Goal: Information Seeking & Learning: Find specific page/section

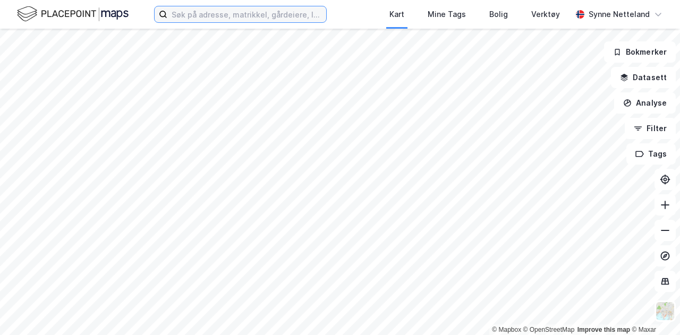
click at [219, 16] on input at bounding box center [246, 14] width 159 height 16
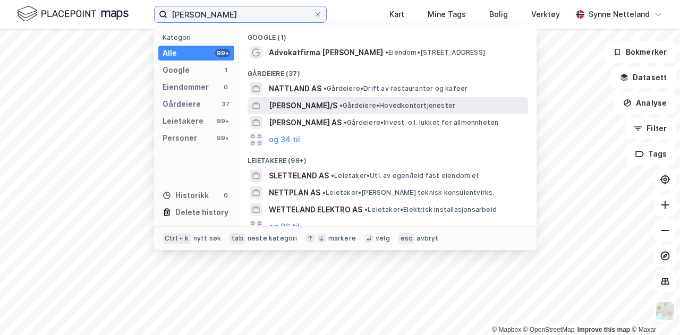
scroll to position [96, 0]
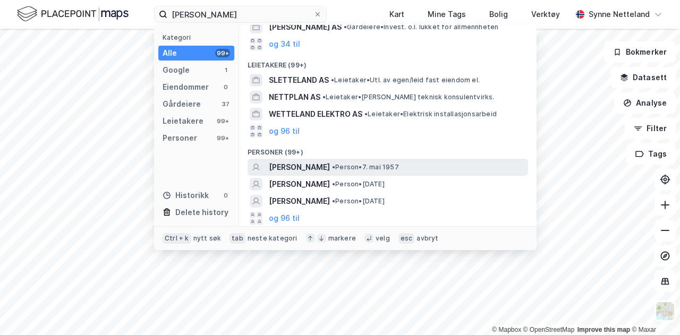
click at [324, 175] on div "MARGARETHE NETTELAND • Person • 7. mai 1957" at bounding box center [387, 167] width 280 height 17
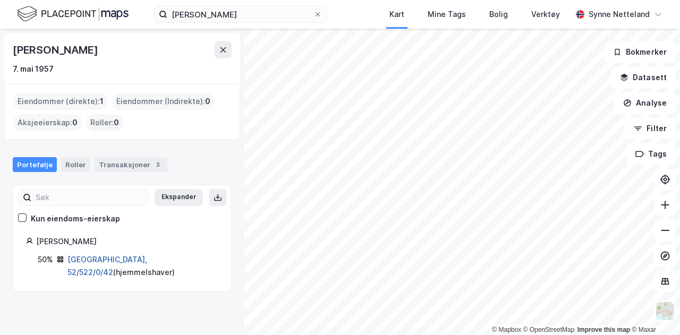
click at [85, 255] on link "Oslo, 52/522/0/42" at bounding box center [107, 266] width 80 height 22
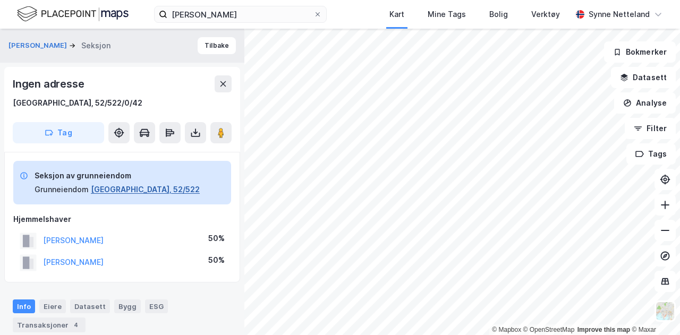
click at [126, 187] on button "Oslo, 52/522" at bounding box center [145, 189] width 109 height 13
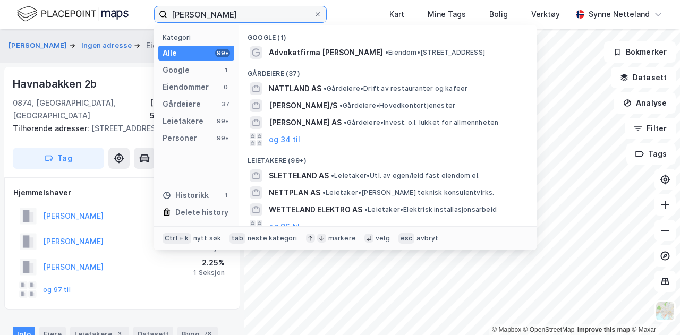
drag, startPoint x: 268, startPoint y: 14, endPoint x: 30, endPoint y: -20, distance: 239.7
click at [30, 0] on html "margarethe netteland Kategori Alle 99+ Google 1 Eiendommer 0 Gårdeiere 37 Leiet…" at bounding box center [340, 167] width 680 height 335
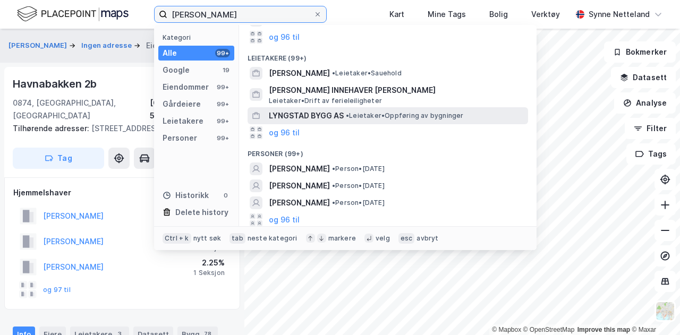
scroll to position [285, 0]
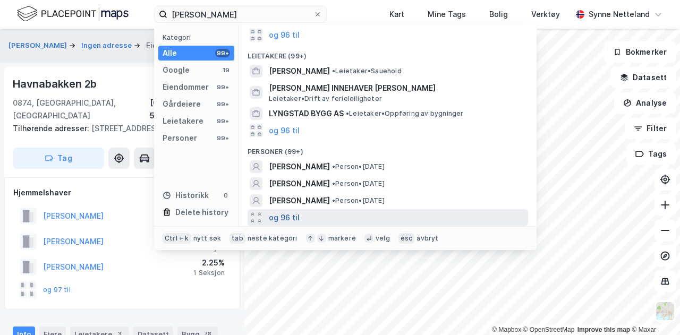
click at [285, 218] on button "og 96 til" at bounding box center [284, 217] width 31 height 13
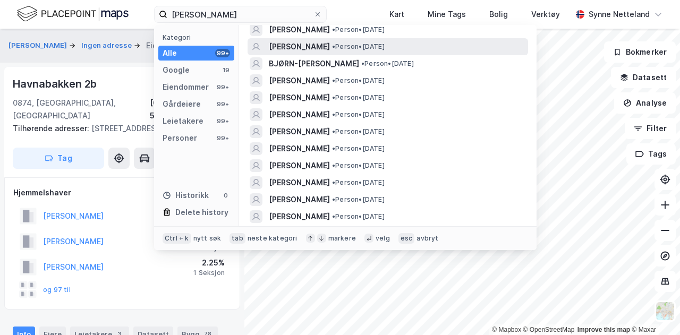
scroll to position [473, 0]
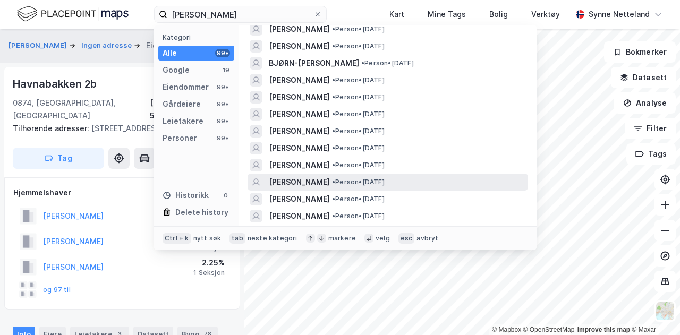
click at [384, 182] on span "• Person • 14. apr. 1954" at bounding box center [358, 182] width 53 height 8
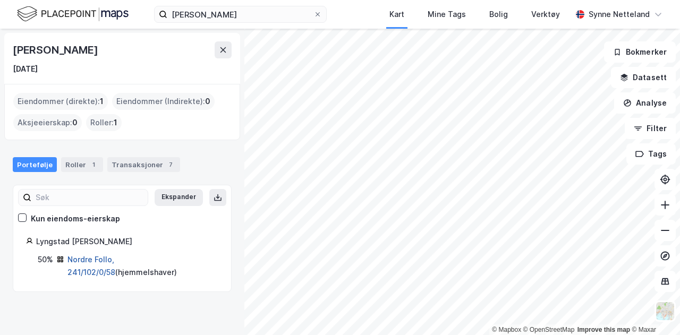
click at [115, 255] on link "Nordre Follo, 241/102/0/58" at bounding box center [91, 266] width 48 height 22
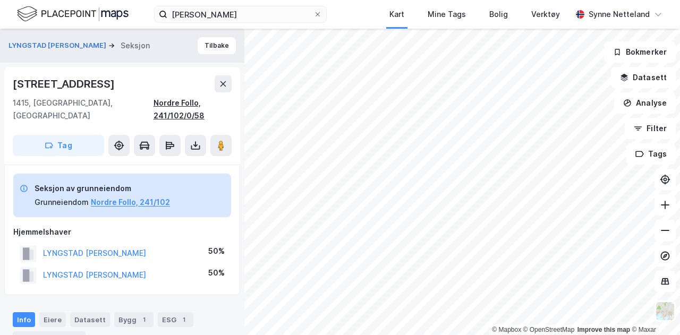
click at [209, 104] on div "Nordre Follo, 241/102/0/58" at bounding box center [192, 109] width 78 height 25
click at [194, 101] on div "Nordre Follo, 241/102/0/58" at bounding box center [192, 109] width 78 height 25
click at [126, 196] on button "Nordre Follo, 241/102" at bounding box center [130, 202] width 79 height 13
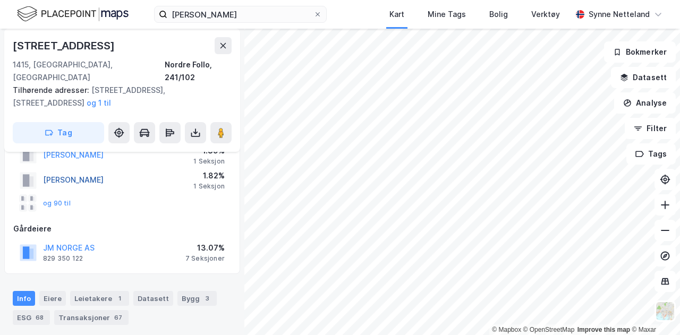
scroll to position [101, 0]
click at [52, 289] on div "Eiere" at bounding box center [52, 296] width 27 height 15
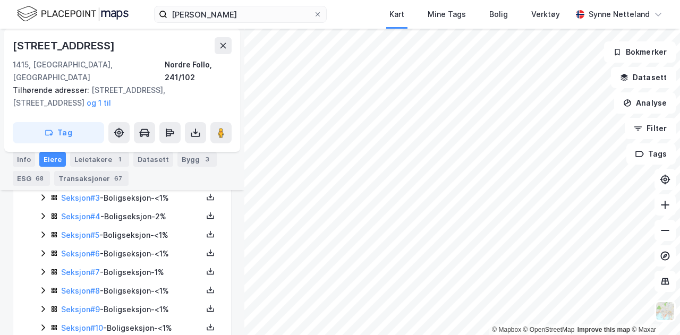
scroll to position [347, 0]
click at [46, 267] on icon at bounding box center [43, 271] width 8 height 8
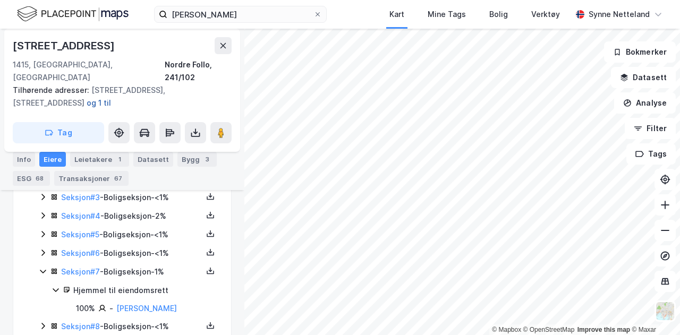
click at [0, 0] on button "og 1 til" at bounding box center [0, 0] width 0 height 0
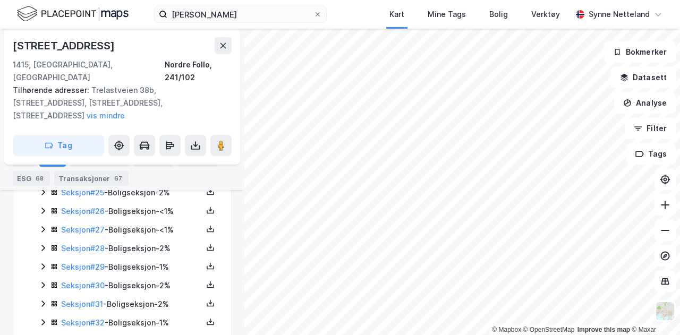
scroll to position [809, 0]
click at [40, 88] on div "Tilhørende adresser: Trelastveien 38b, Trelastveien 36, Trelastveien 40, Trelas…" at bounding box center [118, 103] width 210 height 38
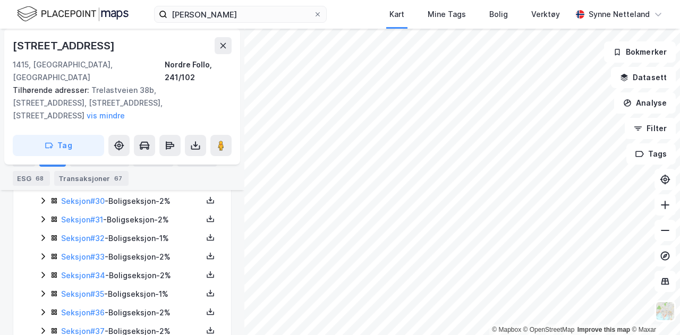
scroll to position [894, 0]
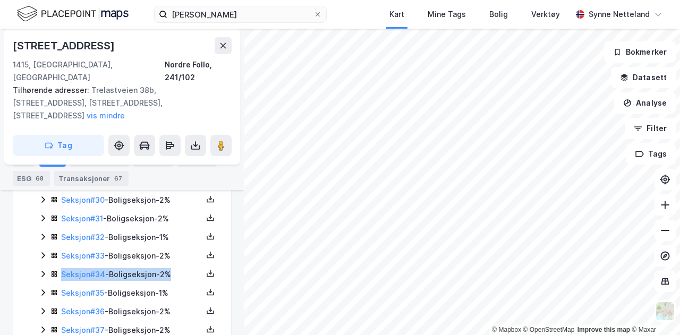
drag, startPoint x: 40, startPoint y: 254, endPoint x: 47, endPoint y: 281, distance: 27.8
click at [47, 281] on div "Seksjon # 1 - Boligseksjon - 2% Seksjon # 2 - Boligseksjon - <1% Seksjon # 3 - …" at bounding box center [129, 266] width 180 height 1293
click at [42, 288] on icon at bounding box center [43, 292] width 8 height 8
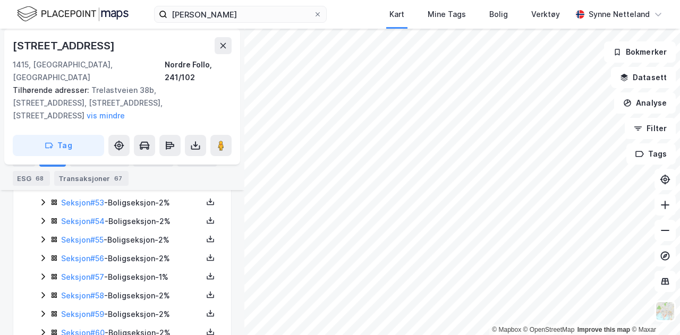
scroll to position [1538, 0]
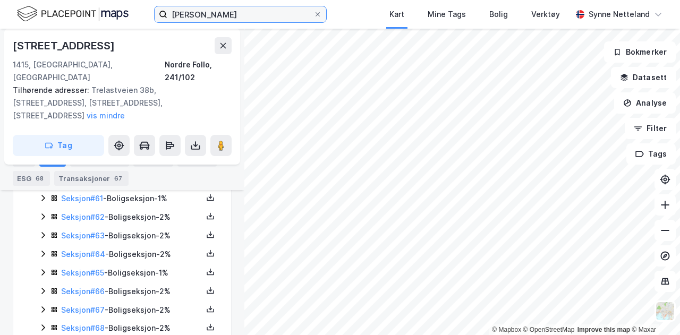
click at [258, 14] on input "bjørn lyngstad" at bounding box center [240, 14] width 146 height 16
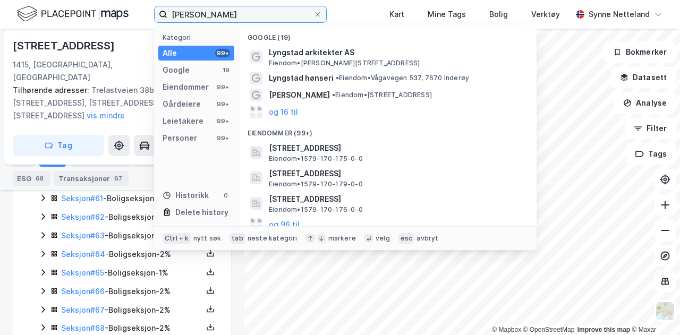
click at [189, 14] on input "bjørn lyngstad" at bounding box center [240, 14] width 146 height 16
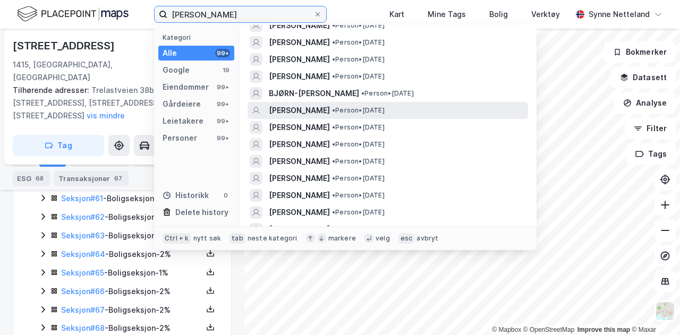
scroll to position [445, 0]
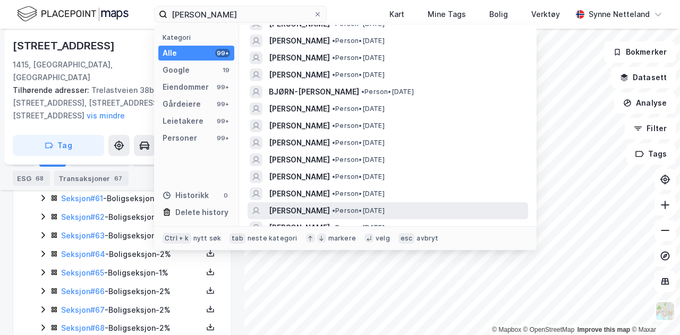
click at [312, 213] on span "BJØRN OSWALD LYNGSTAD" at bounding box center [299, 210] width 61 height 13
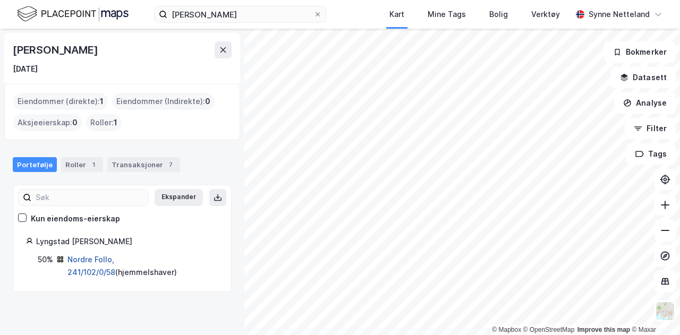
click at [115, 258] on link "Nordre Follo, 241/102/0/58" at bounding box center [91, 266] width 48 height 22
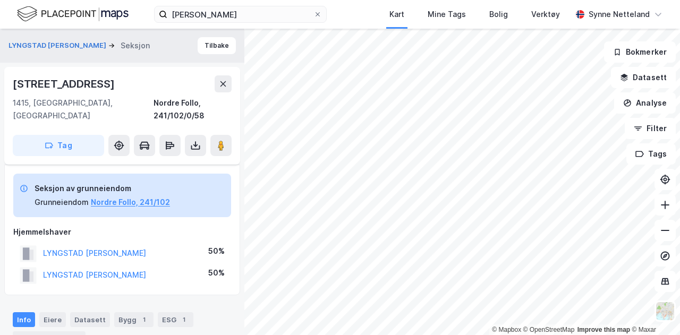
scroll to position [394, 0]
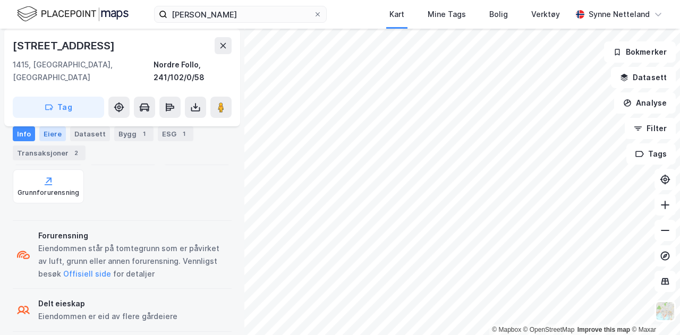
click at [52, 132] on div "Eiere" at bounding box center [52, 133] width 27 height 15
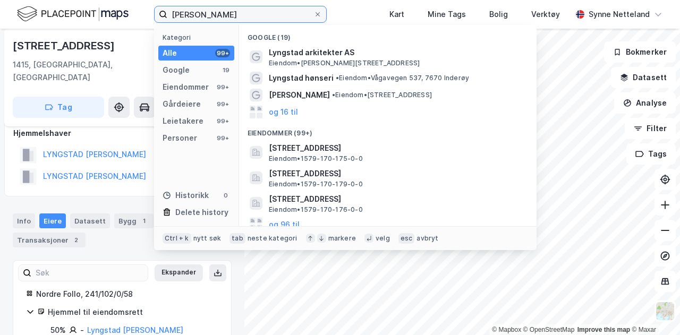
drag, startPoint x: 223, startPoint y: 10, endPoint x: 113, endPoint y: 7, distance: 110.5
click at [113, 7] on div "bjørn lyngstad Kategori Alle 99+ Google 19 Eiendommer 99+ Gårdeiere 99+ Leietak…" at bounding box center [340, 14] width 680 height 29
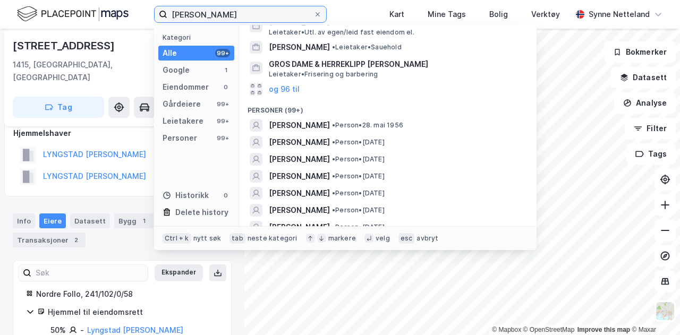
scroll to position [172, 0]
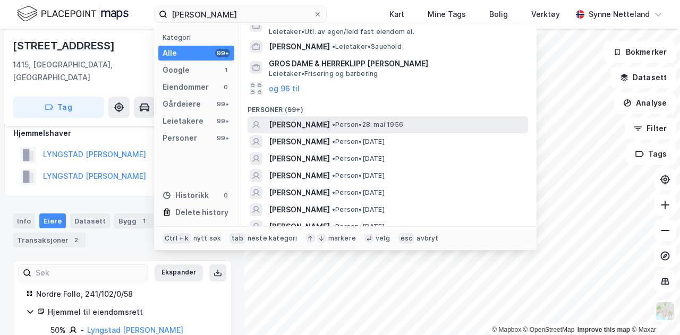
click at [373, 129] on span "• Person • 28. mai 1956" at bounding box center [367, 125] width 71 height 8
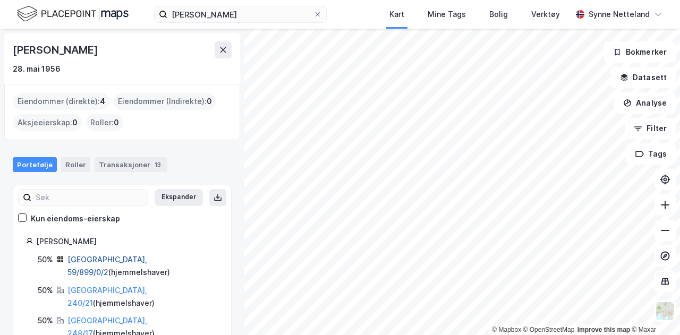
click at [130, 258] on link "Stavanger, 59/899/0/2" at bounding box center [107, 266] width 80 height 22
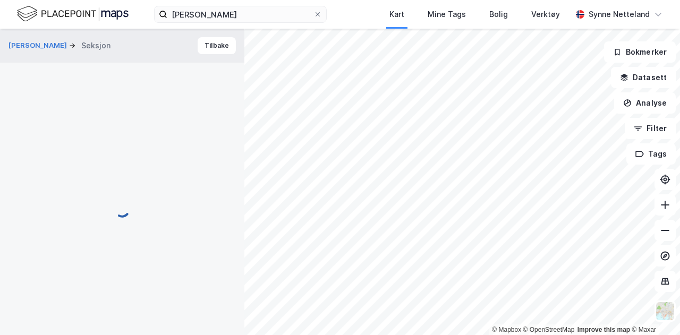
scroll to position [99, 0]
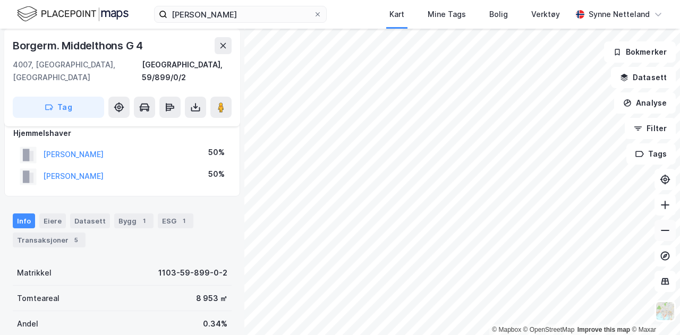
click at [667, 228] on icon at bounding box center [665, 230] width 11 height 11
click at [665, 203] on icon at bounding box center [664, 205] width 1 height 8
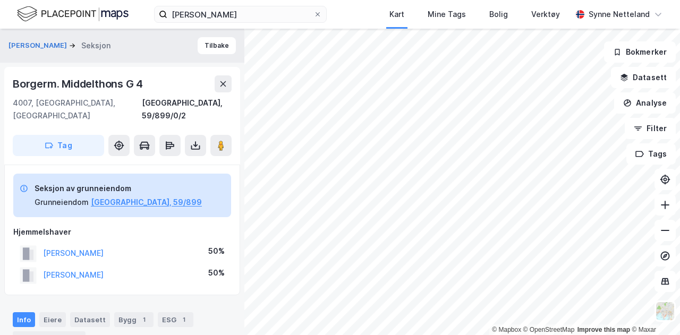
scroll to position [0, 0]
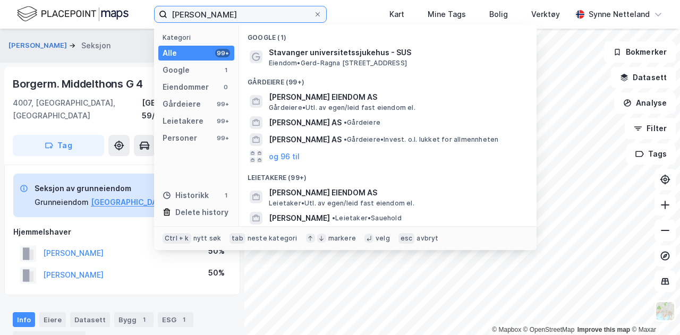
drag, startPoint x: 285, startPoint y: 17, endPoint x: 92, endPoint y: 7, distance: 193.0
click at [92, 7] on div "kari gro johanson Kategori Alle 99+ Google 1 Eiendommer 0 Gårdeiere 99+ Leietak…" at bounding box center [340, 14] width 680 height 29
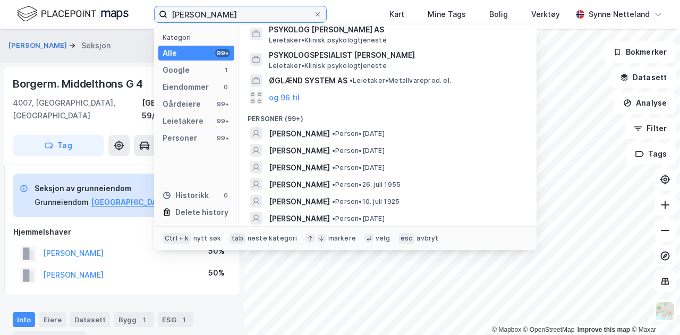
scroll to position [155, 0]
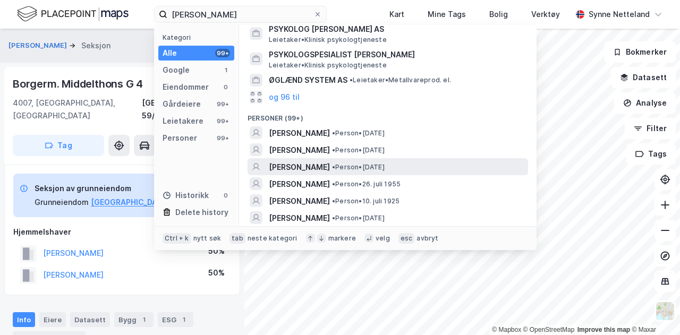
click at [384, 169] on span "• Person • 2. okt. 1951" at bounding box center [358, 167] width 53 height 8
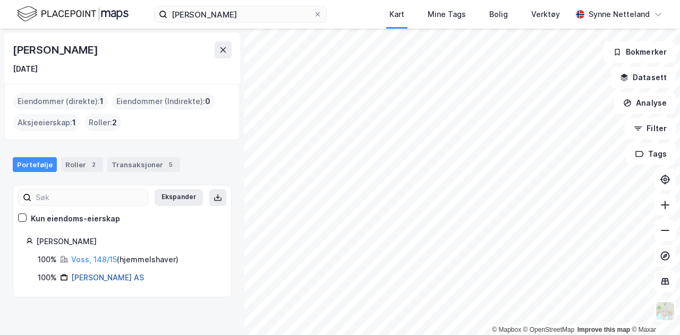
click at [144, 275] on link "Øglænd Margrethe Psykolog AS" at bounding box center [107, 277] width 73 height 9
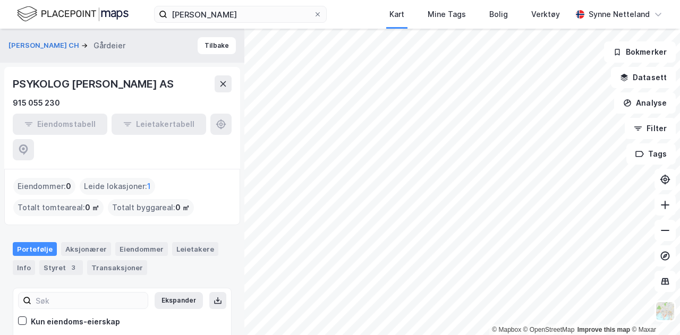
scroll to position [21, 0]
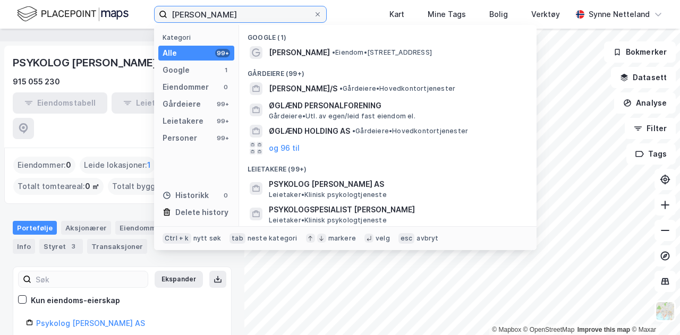
drag, startPoint x: 260, startPoint y: 10, endPoint x: 58, endPoint y: 10, distance: 201.8
click at [58, 10] on div "margrethe øglænd Kategori Alle 99+ Google 1 Eiendommer 0 Gårdeiere 99+ Leietake…" at bounding box center [340, 14] width 680 height 29
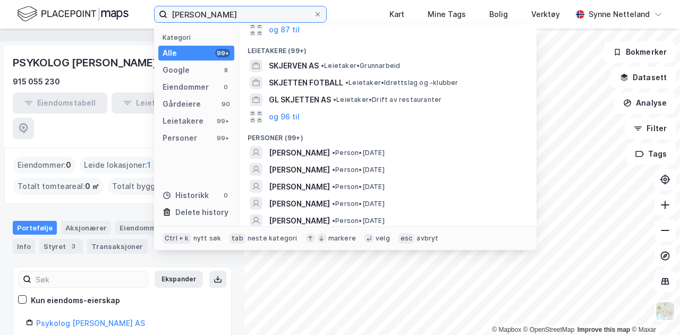
scroll to position [187, 0]
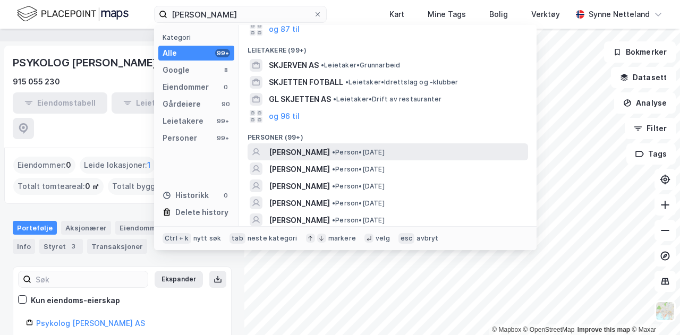
click at [384, 151] on span "• Person • 21. okt. 1952" at bounding box center [358, 152] width 53 height 8
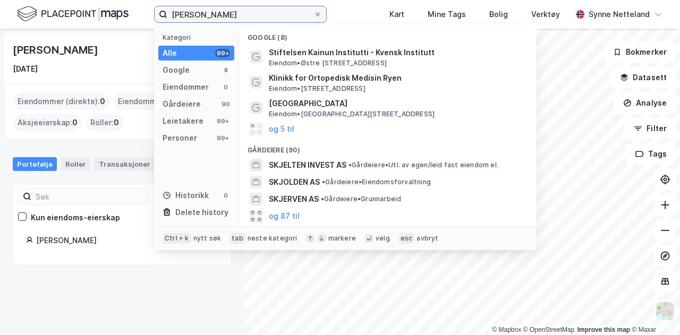
click at [189, 15] on input "sidsel skjelten" at bounding box center [240, 14] width 146 height 16
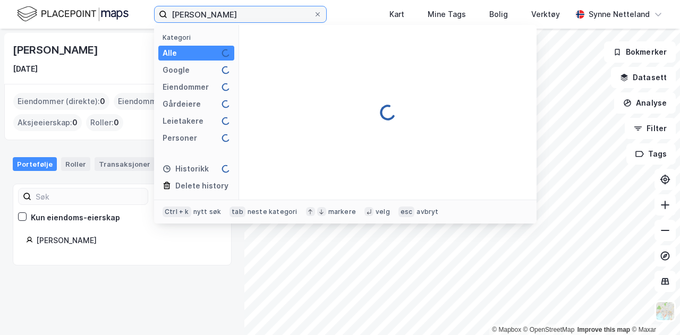
click at [204, 15] on input "knut skjelten" at bounding box center [240, 14] width 146 height 16
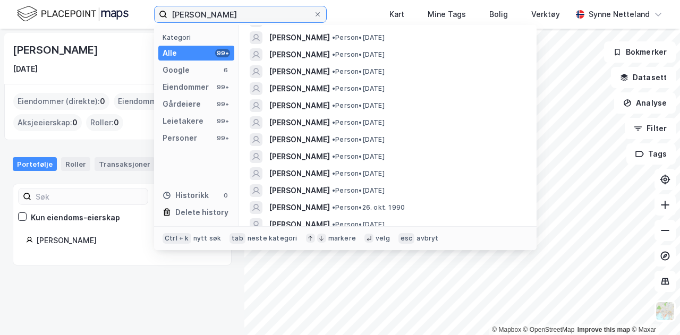
scroll to position [500, 0]
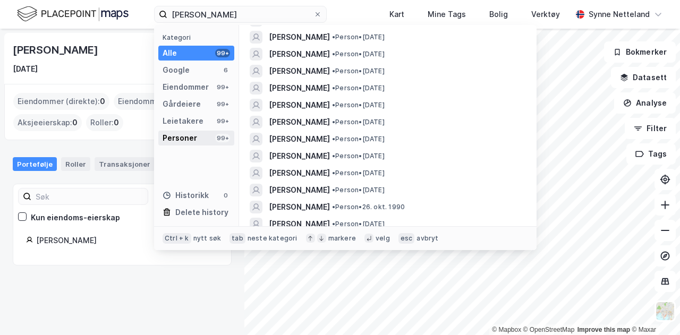
click at [187, 133] on div "Personer" at bounding box center [180, 138] width 35 height 13
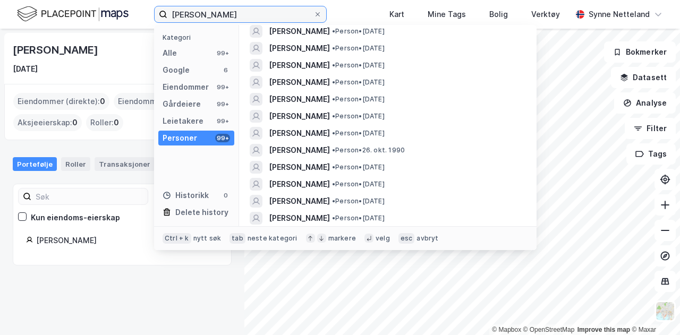
scroll to position [192, 0]
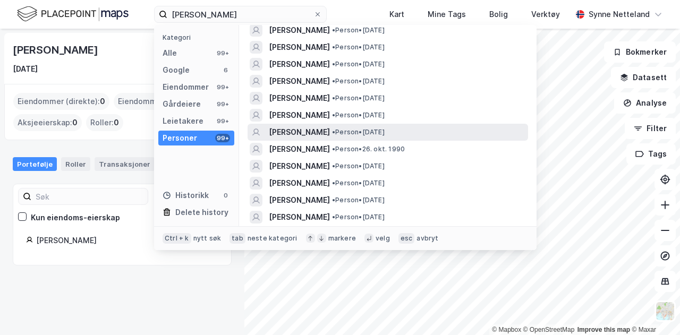
click at [382, 128] on span "• Person • 31. jan. 1957" at bounding box center [358, 132] width 53 height 8
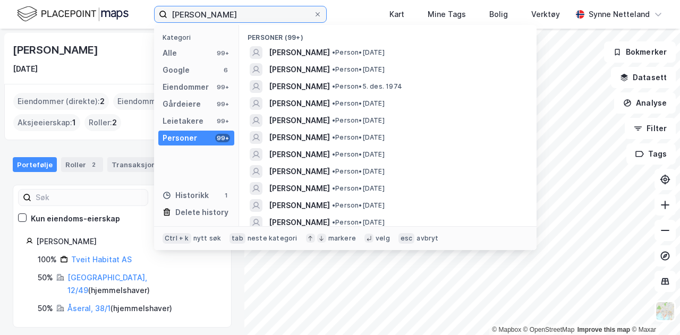
click at [260, 16] on input "knut tveit" at bounding box center [240, 14] width 146 height 16
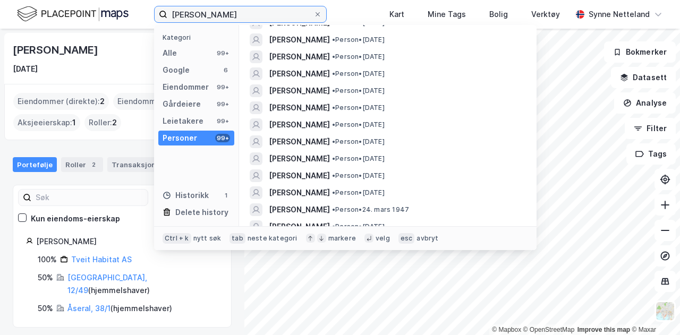
scroll to position [353, 0]
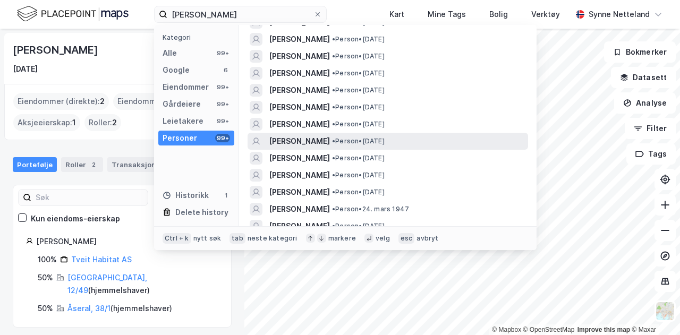
click at [412, 138] on div "KNUT ARE TVEDT • Person • 29. apr. 1952" at bounding box center [397, 141] width 257 height 13
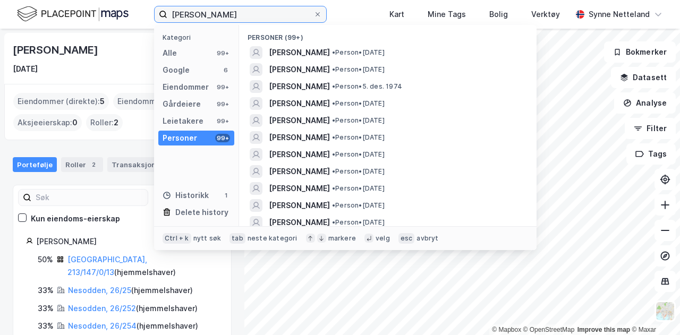
click at [270, 15] on input "knut tveit" at bounding box center [240, 14] width 146 height 16
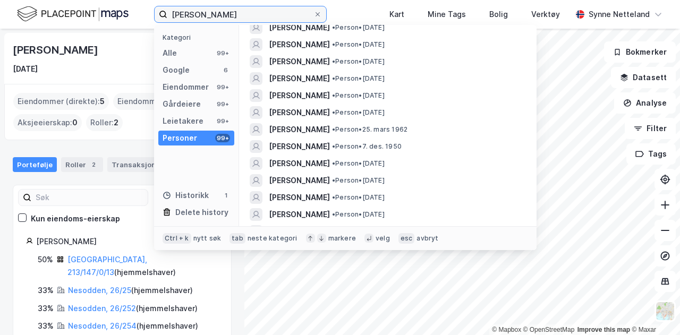
scroll to position [690, 0]
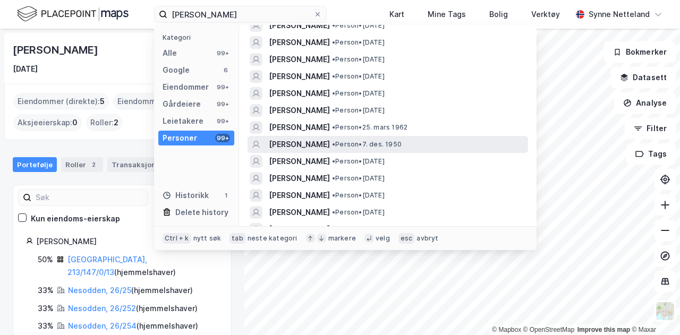
click at [422, 140] on div "KNUT ARVID TVEIT • Person • 7. des. 1950" at bounding box center [397, 144] width 257 height 13
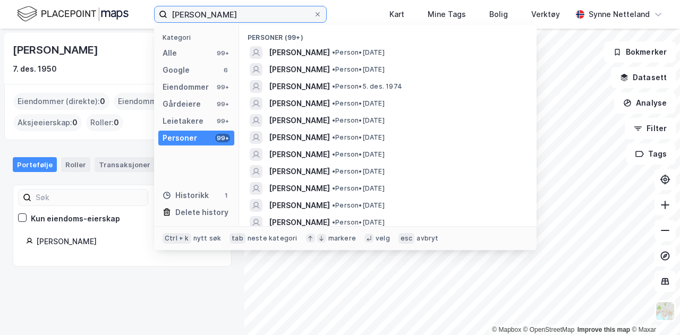
click at [218, 16] on input "knut tveit" at bounding box center [240, 14] width 146 height 16
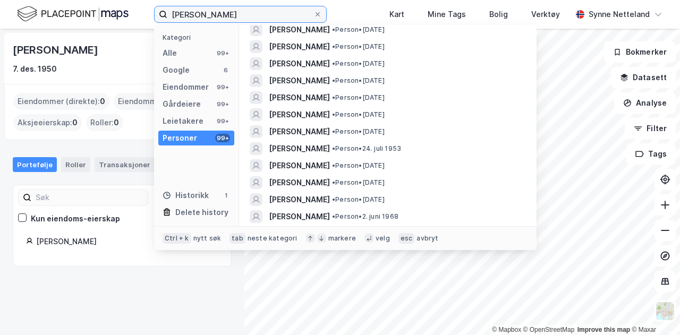
scroll to position [891, 0]
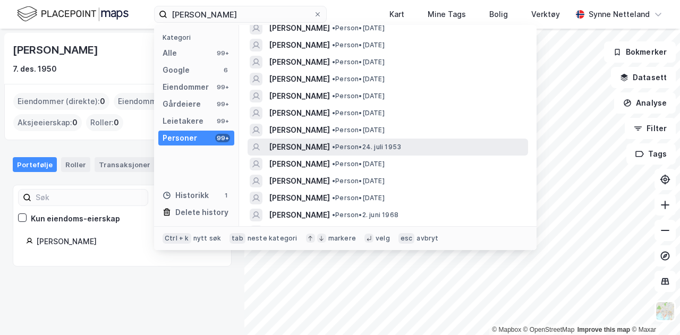
click at [401, 150] on span "• Person • 24. juli 1953" at bounding box center [366, 147] width 69 height 8
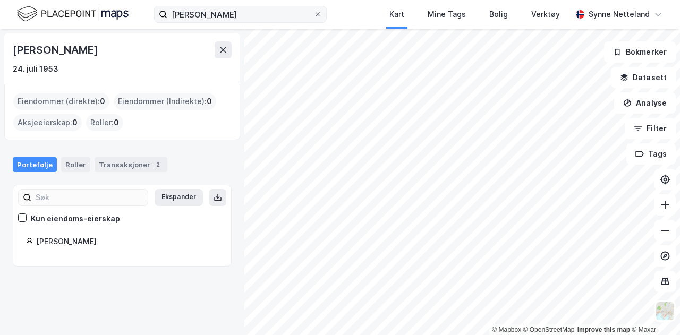
click at [259, 22] on label "knut tveit" at bounding box center [240, 14] width 173 height 17
click at [259, 22] on input "knut tveit" at bounding box center [240, 14] width 146 height 16
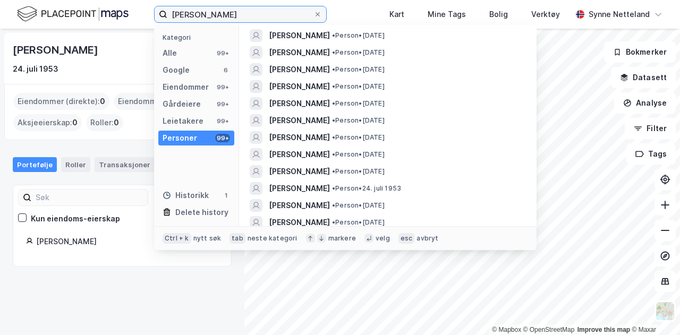
scroll to position [850, 0]
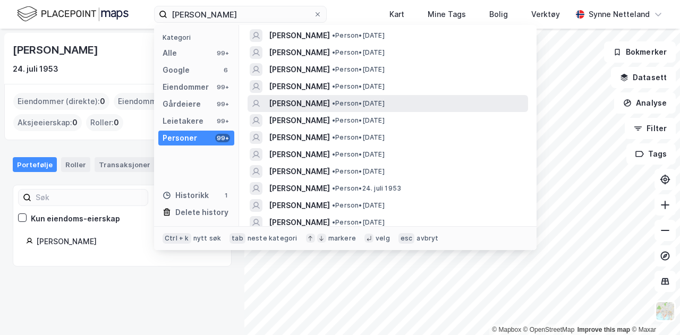
click at [449, 105] on div "KNUT JOHAN TVEIT • Person • 3. okt. 1953" at bounding box center [397, 103] width 257 height 13
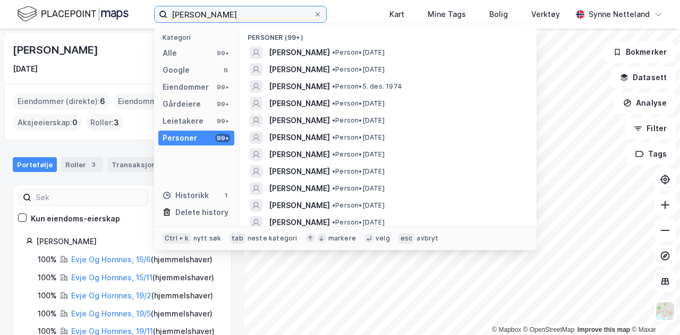
click at [286, 7] on input "knut tveit" at bounding box center [240, 14] width 146 height 16
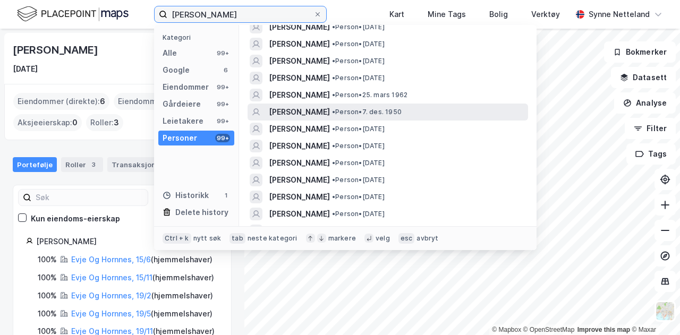
scroll to position [723, 0]
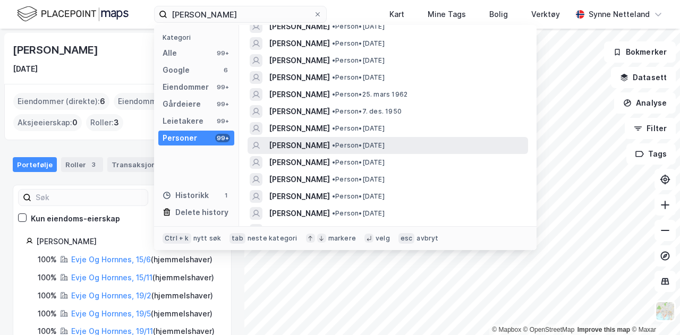
click at [442, 149] on div "KNUT ERIK TVEIT • Person • 3. jan. 1960" at bounding box center [397, 145] width 257 height 13
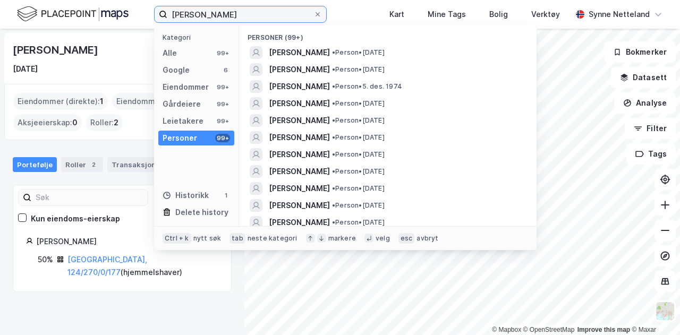
drag, startPoint x: 275, startPoint y: 18, endPoint x: 138, endPoint y: 7, distance: 136.9
click at [138, 7] on div "knut tveit Kategori Alle 99+ Google 6 Eiendommer 99+ Gårdeiere 99+ Leietakere 9…" at bounding box center [340, 14] width 680 height 29
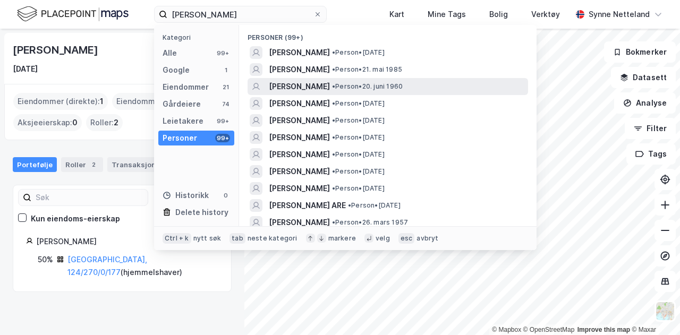
click at [386, 83] on span "• Person • 20. juni 1960" at bounding box center [367, 86] width 71 height 8
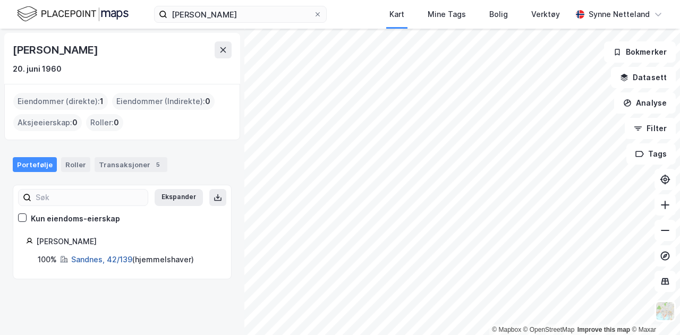
click at [114, 255] on link "Sandnes, 42/139" at bounding box center [101, 259] width 61 height 9
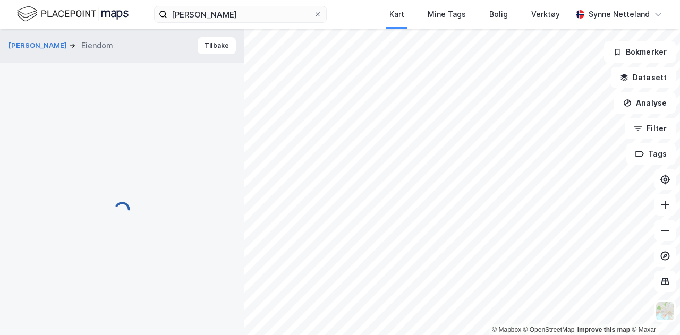
scroll to position [1, 0]
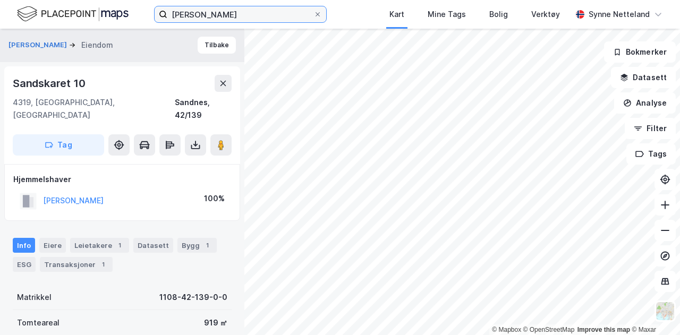
click at [169, 16] on input "henning harr" at bounding box center [240, 14] width 146 height 16
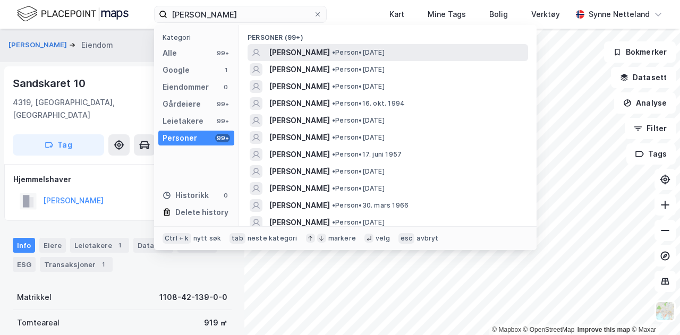
click at [355, 54] on div "SVEIN HENNING HAARR • Person • 29. juni 1952" at bounding box center [397, 52] width 257 height 13
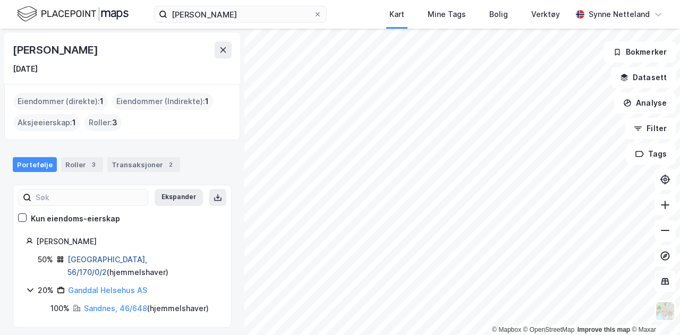
click at [125, 257] on link "Stavanger, 56/170/0/2" at bounding box center [107, 266] width 80 height 22
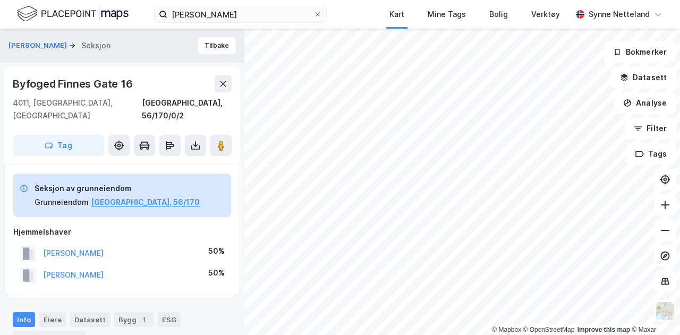
scroll to position [1, 0]
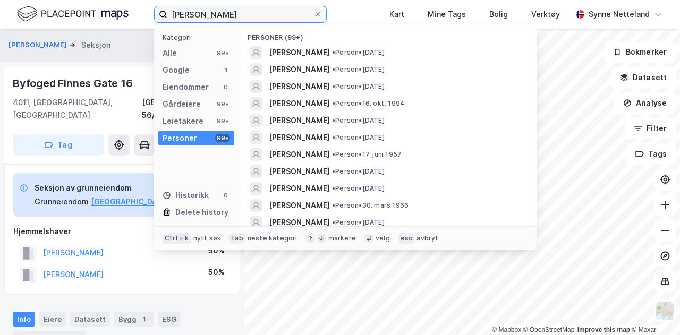
drag, startPoint x: 238, startPoint y: 10, endPoint x: 138, endPoint y: 9, distance: 100.4
click at [138, 9] on div "svein henning harr Kategori Alle 99+ Google 1 Eiendommer 0 Gårdeiere 99+ Leieta…" at bounding box center [340, 14] width 680 height 29
type input "r"
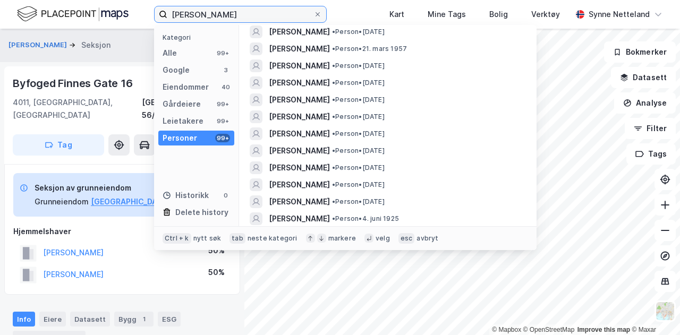
scroll to position [1500, 0]
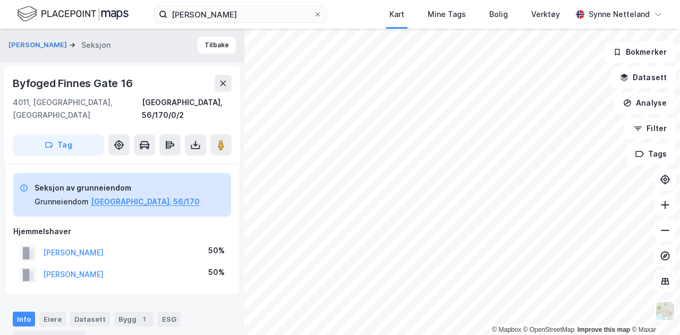
click at [48, 20] on img at bounding box center [73, 14] width 112 height 19
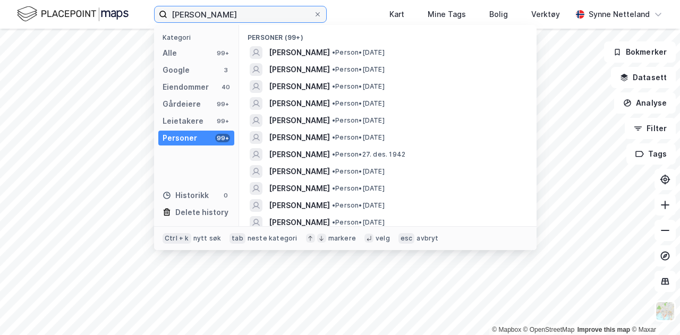
drag, startPoint x: 155, startPoint y: -3, endPoint x: 50, endPoint y: -21, distance: 106.2
click at [50, 0] on html "kjell petter Kategori Alle 99+ Google 3 Eiendommer 40 Gårdeiere 99+ Leietakere …" at bounding box center [340, 167] width 680 height 335
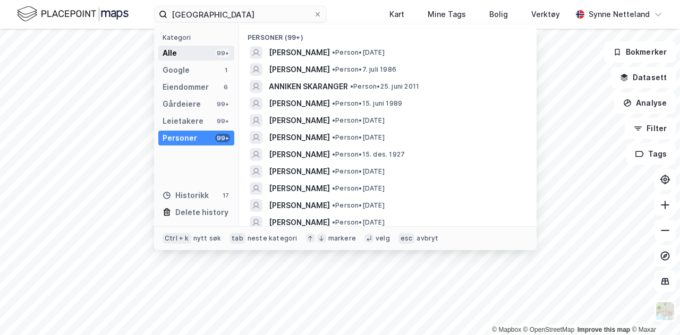
click at [212, 46] on div "Alle 99+" at bounding box center [196, 53] width 76 height 15
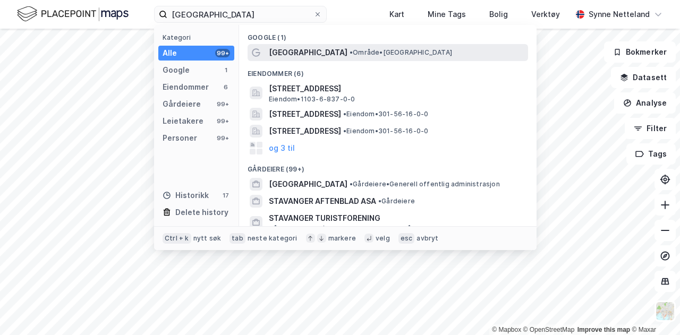
click at [349, 52] on span "• Område • Stavanger" at bounding box center [400, 52] width 102 height 8
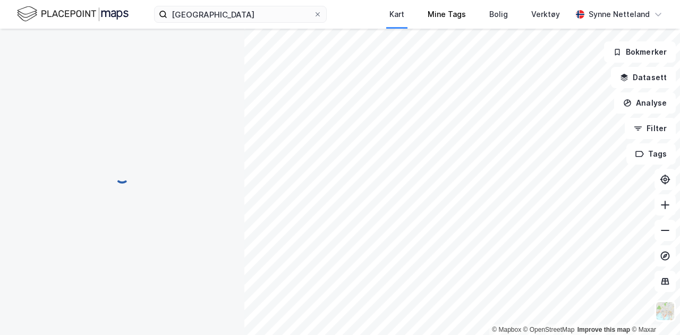
scroll to position [1, 0]
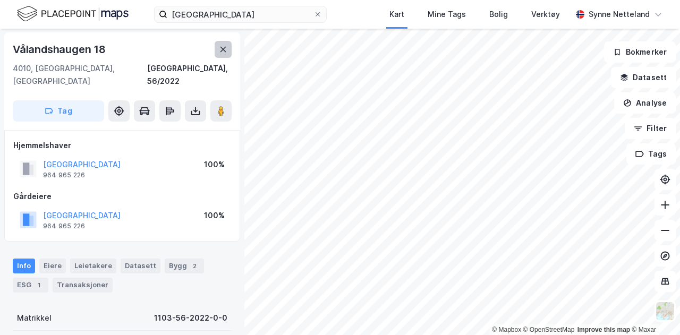
click at [229, 48] on button at bounding box center [223, 49] width 17 height 17
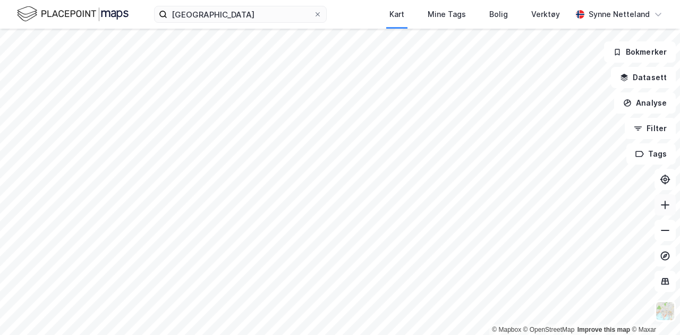
click at [665, 211] on button at bounding box center [664, 204] width 21 height 21
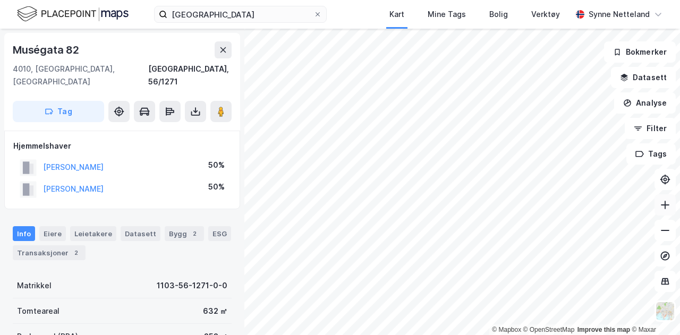
scroll to position [1, 0]
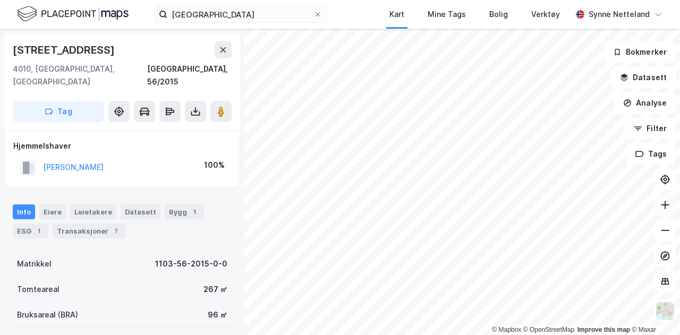
scroll to position [1, 0]
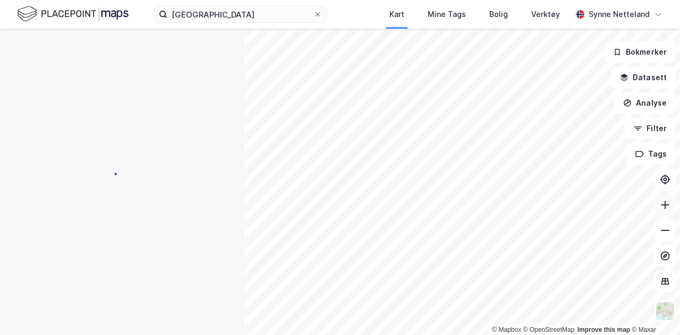
scroll to position [1, 0]
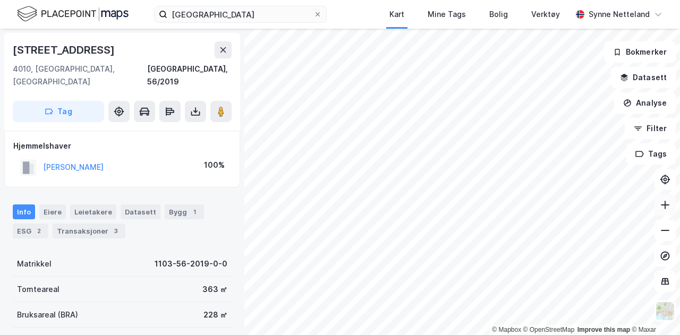
scroll to position [1, 0]
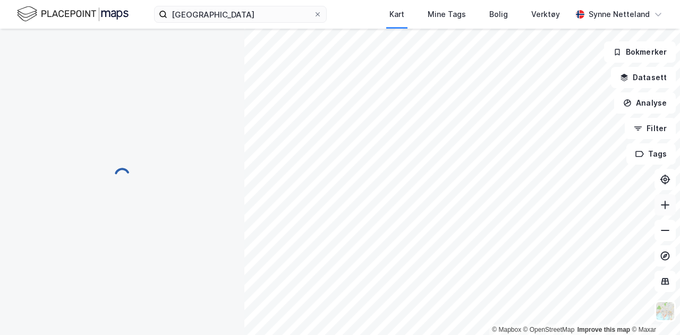
scroll to position [1, 0]
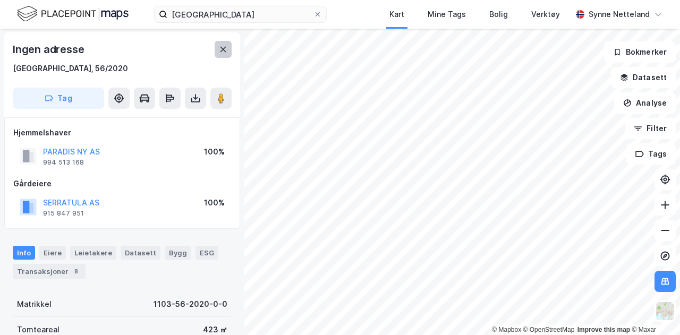
click at [224, 48] on icon at bounding box center [223, 49] width 6 height 5
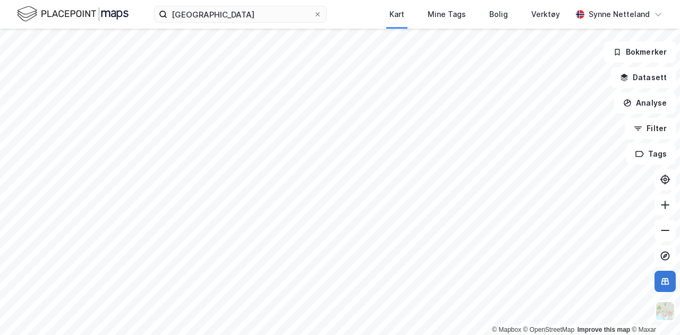
click at [663, 279] on icon at bounding box center [665, 281] width 11 height 11
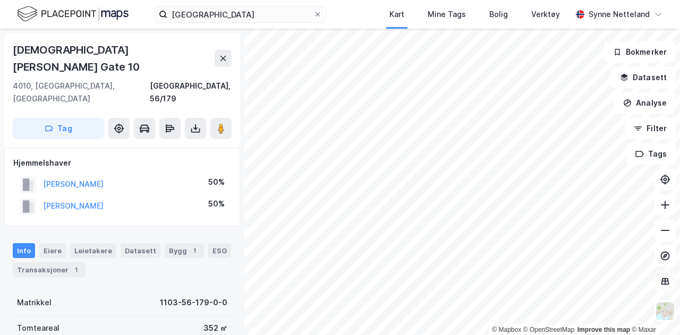
scroll to position [1, 0]
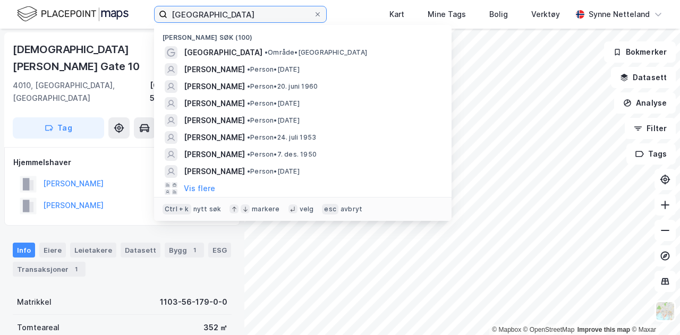
drag, startPoint x: 215, startPoint y: 11, endPoint x: 129, endPoint y: -2, distance: 87.5
click at [129, 0] on html "stavanger Nylige søk (100) Stavanger • Område • Stavanger SVEIN HENNING HAARR •…" at bounding box center [340, 167] width 680 height 335
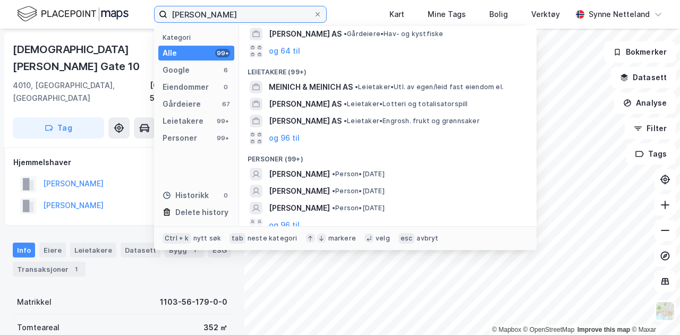
scroll to position [147, 0]
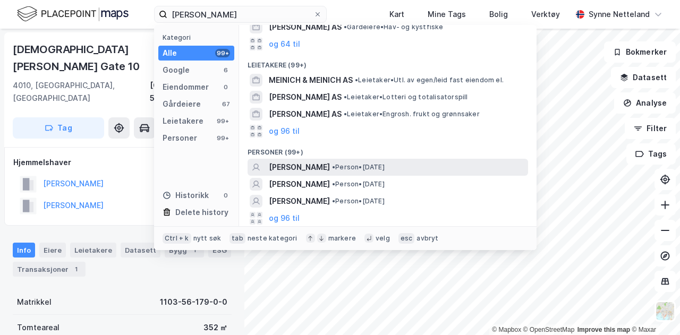
click at [347, 164] on span "• Person • 10. sep. 1951" at bounding box center [358, 167] width 53 height 8
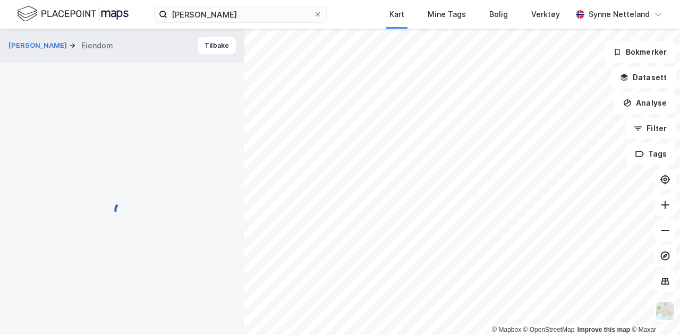
scroll to position [1, 0]
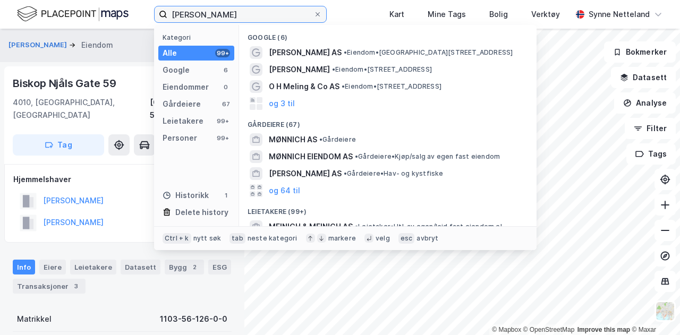
drag, startPoint x: 217, startPoint y: 24, endPoint x: 46, endPoint y: 15, distance: 171.7
click at [46, 15] on div "egil mønnich Kategori Alle 99+ Google 6 Eiendommer 0 Gårdeiere 67 Leietakere 99…" at bounding box center [340, 14] width 680 height 29
type input "vannassen"
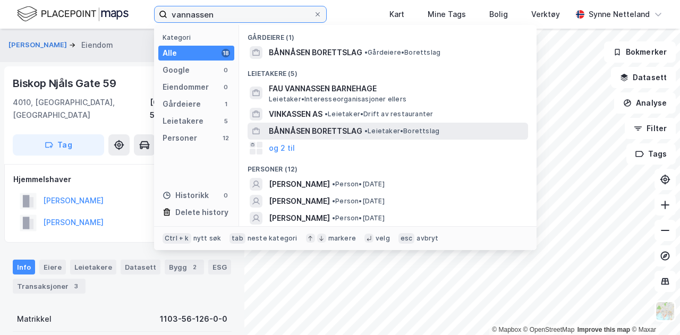
scroll to position [17, 0]
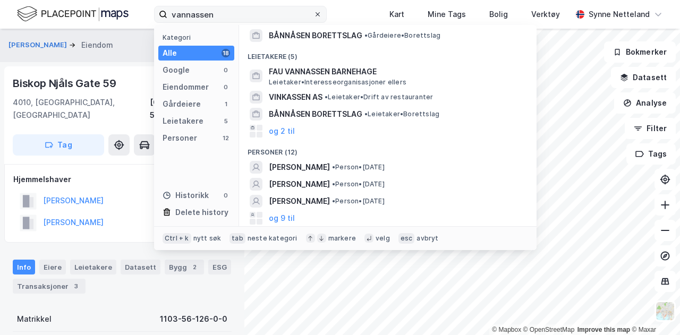
click at [319, 14] on icon at bounding box center [317, 14] width 6 height 6
click at [313, 14] on input "vannassen" at bounding box center [240, 14] width 146 height 16
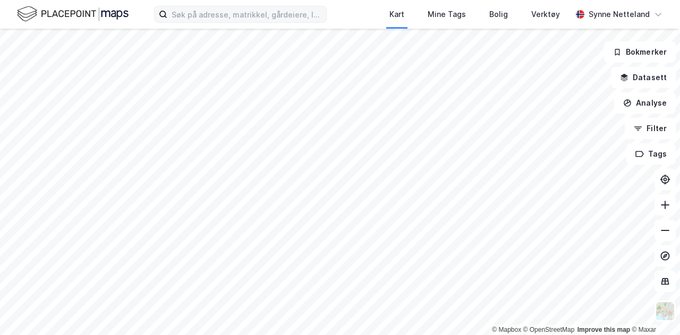
click at [129, 13] on div "Kart Mine Tags Bolig Verktøy Synne Netteland" at bounding box center [340, 14] width 680 height 29
click at [669, 224] on button at bounding box center [664, 230] width 21 height 21
click at [330, 10] on div "Kart Mine Tags Bolig Verktøy Synne Netteland © Mapbox © OpenStreetMap Improve t…" at bounding box center [340, 167] width 680 height 335
click at [660, 199] on button at bounding box center [664, 204] width 21 height 21
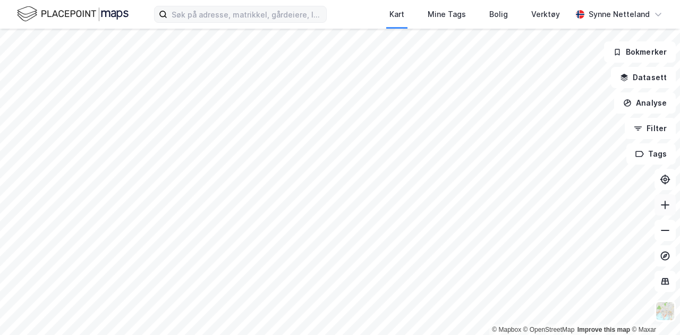
click at [660, 199] on button at bounding box center [664, 204] width 21 height 21
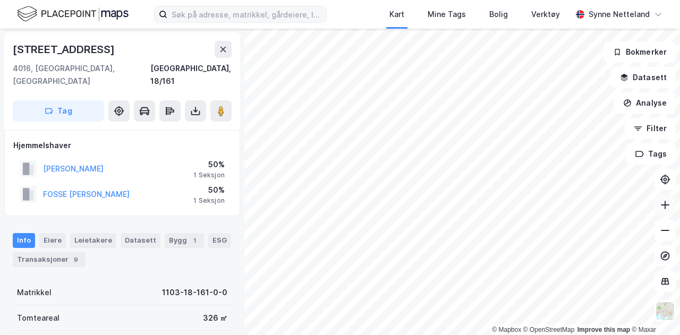
scroll to position [1, 0]
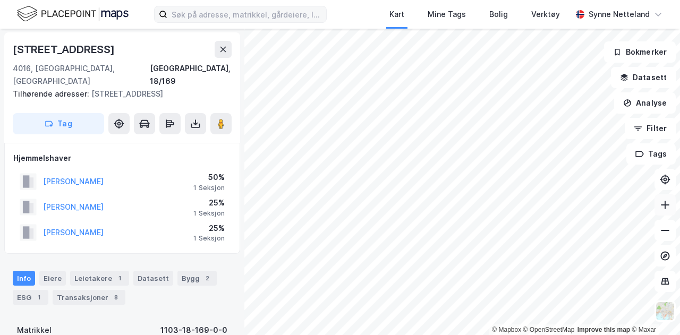
scroll to position [1, 0]
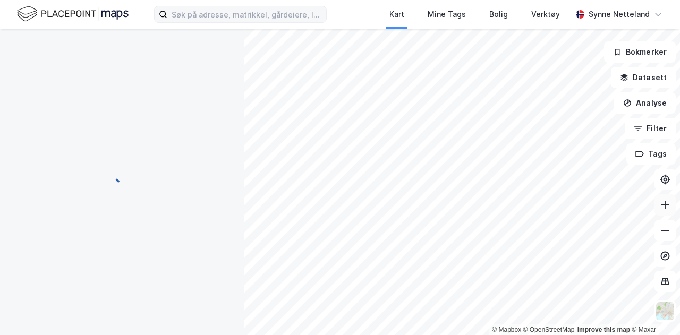
scroll to position [1, 0]
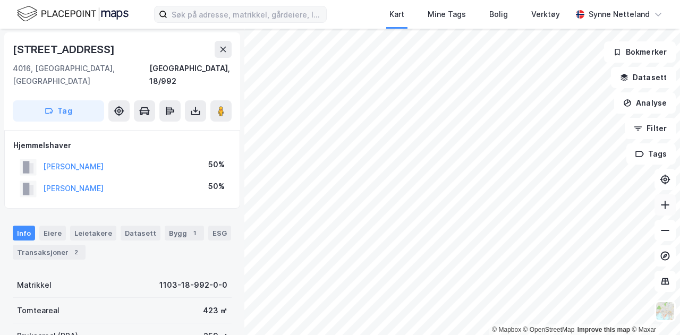
scroll to position [1, 0]
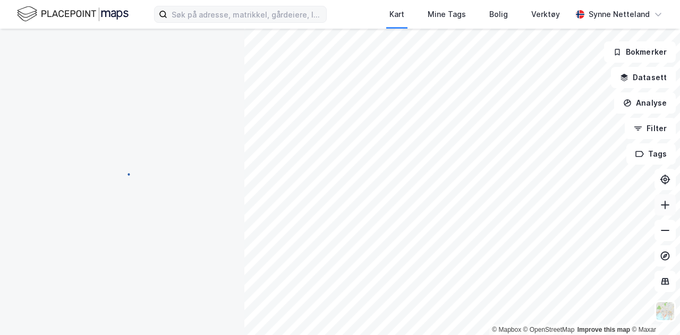
scroll to position [1, 0]
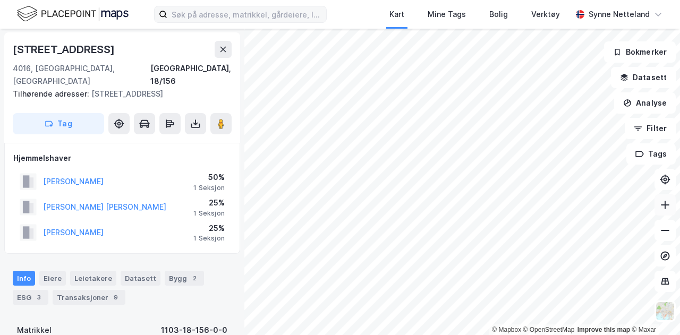
scroll to position [1, 0]
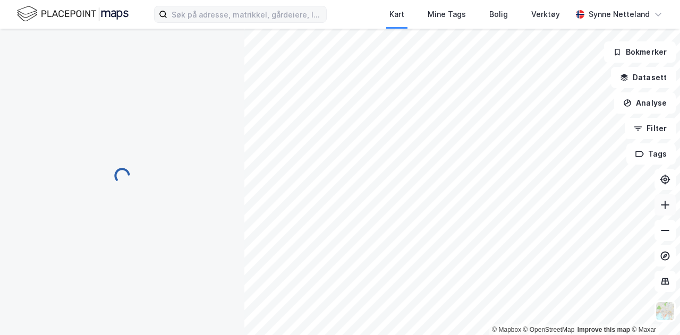
scroll to position [1, 0]
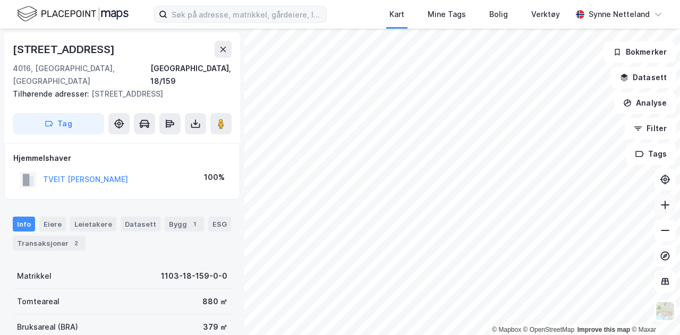
click at [666, 206] on icon at bounding box center [665, 205] width 11 height 11
click at [216, 13] on input at bounding box center [246, 14] width 159 height 16
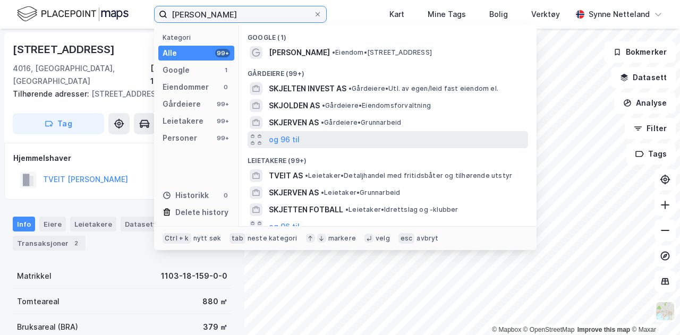
scroll to position [96, 0]
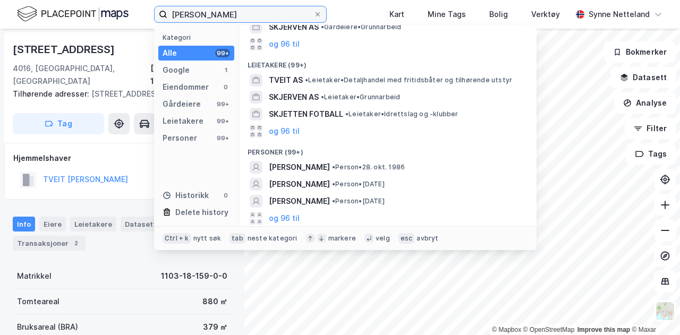
click at [190, 12] on input "skjelten tveit" at bounding box center [240, 14] width 146 height 16
drag, startPoint x: 236, startPoint y: 10, endPoint x: 199, endPoint y: 14, distance: 37.4
click at [199, 14] on input "skjelten tveit" at bounding box center [240, 14] width 146 height 16
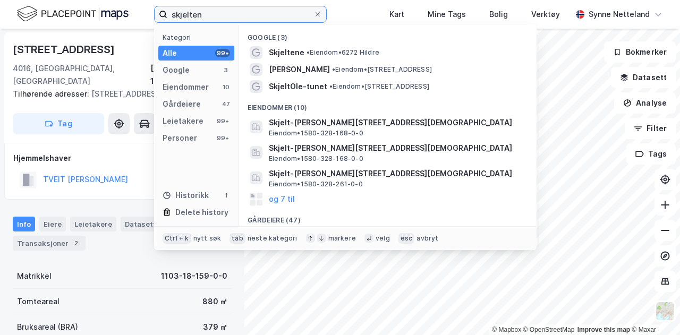
click at [173, 15] on input "skjelten" at bounding box center [240, 14] width 146 height 16
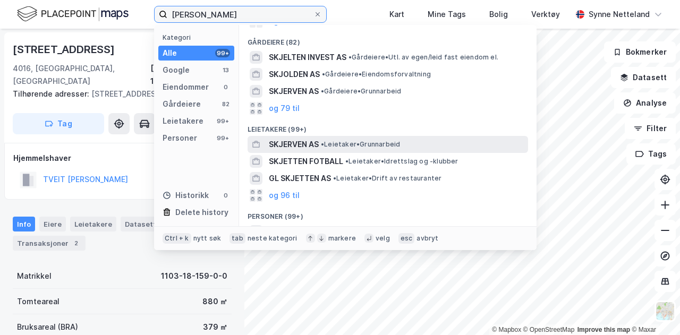
scroll to position [155, 0]
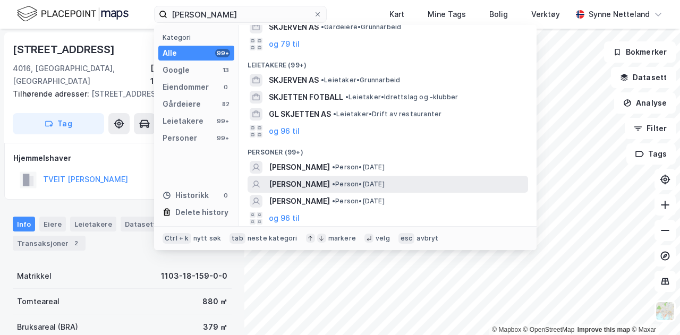
click at [330, 185] on span "[PERSON_NAME]" at bounding box center [299, 184] width 61 height 13
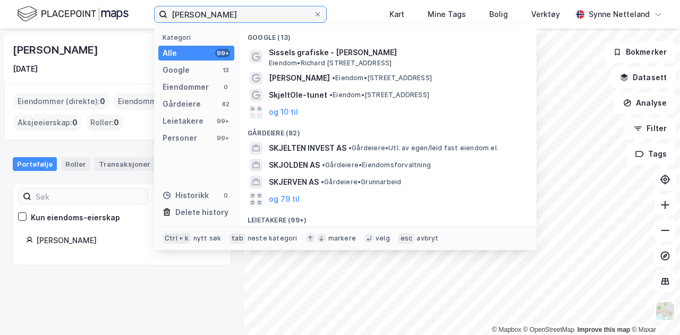
drag, startPoint x: 245, startPoint y: 13, endPoint x: 27, endPoint y: -18, distance: 221.0
click at [27, 0] on html "sissel skjelten Kategori Alle 99+ Google 13 Eiendommer 0 Gårdeiere 82 Leietaker…" at bounding box center [340, 167] width 680 height 335
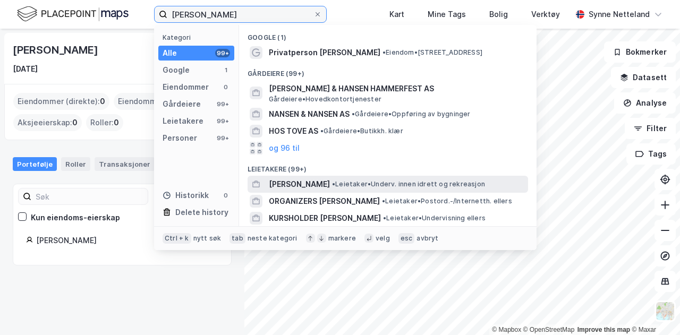
scroll to position [104, 0]
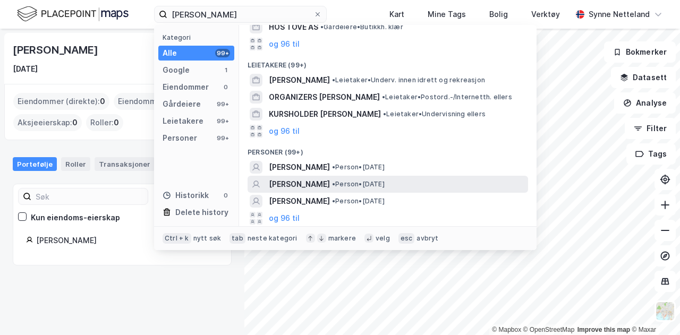
click at [379, 185] on span "• Person • 7. jan. 1936" at bounding box center [358, 184] width 53 height 8
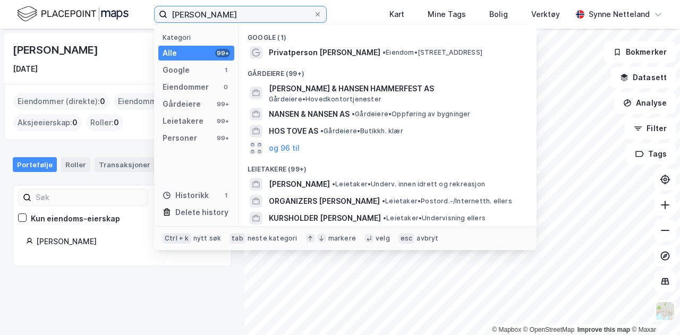
drag, startPoint x: 281, startPoint y: 15, endPoint x: 49, endPoint y: -18, distance: 234.9
click at [49, 0] on html "tove hansen Kategori Alle 99+ Google 1 Eiendommer 0 Gårdeiere 99+ Leietakere 99…" at bounding box center [340, 167] width 680 height 335
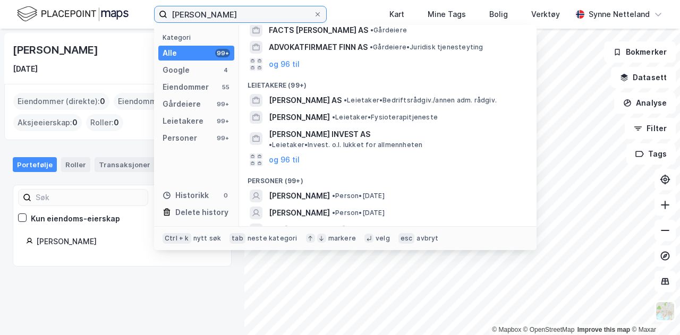
scroll to position [276, 0]
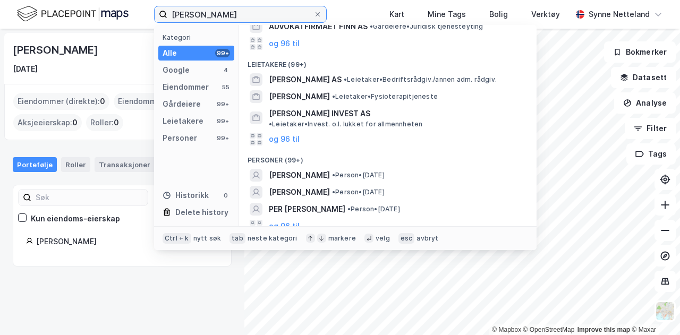
type input "finn hansen"
click at [203, 247] on div "Ctrl + k nytt søk tab neste kategori markere velg esc avbryt" at bounding box center [345, 238] width 382 height 24
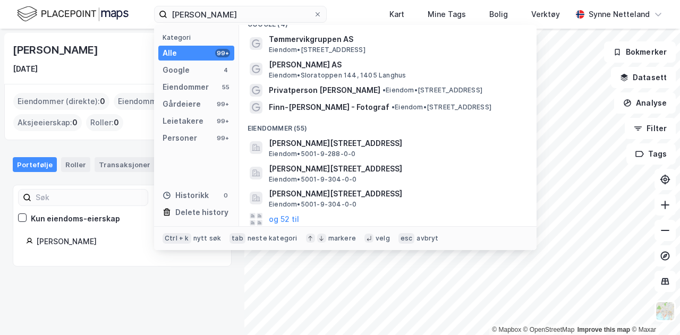
scroll to position [0, 0]
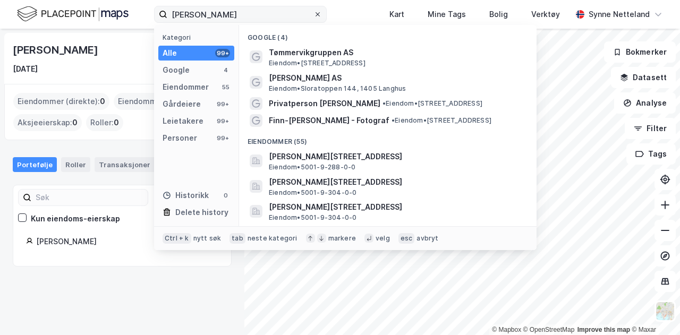
click at [321, 14] on icon at bounding box center [317, 14] width 6 height 6
click at [313, 14] on input "finn hansen" at bounding box center [240, 14] width 146 height 16
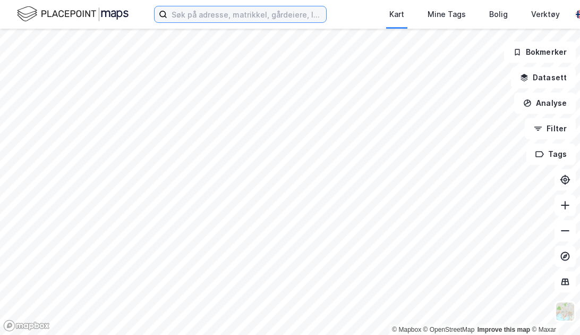
click at [237, 19] on input at bounding box center [246, 14] width 159 height 16
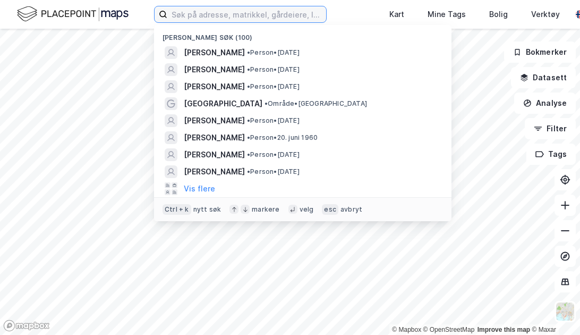
paste input "[STREET_ADDRESS]"
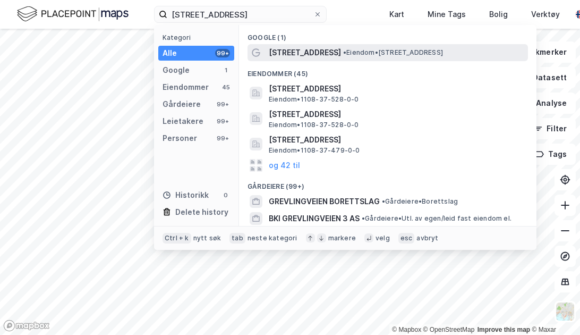
click at [324, 46] on span "[STREET_ADDRESS]" at bounding box center [305, 52] width 72 height 13
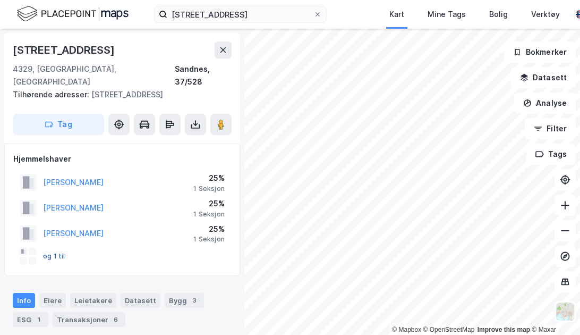
click at [0, 0] on button "og 1 til" at bounding box center [0, 0] width 0 height 0
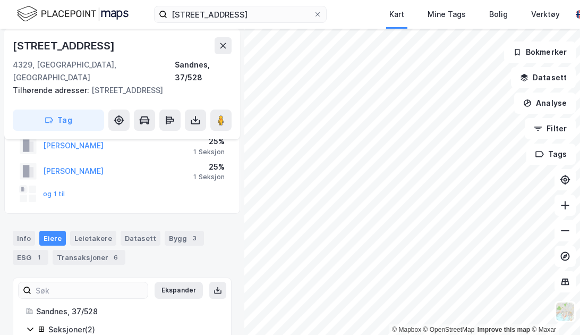
scroll to position [114, 0]
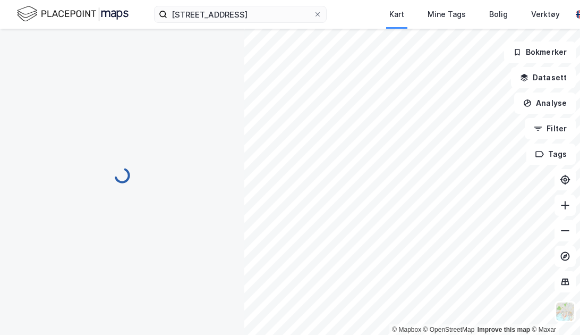
scroll to position [46, 0]
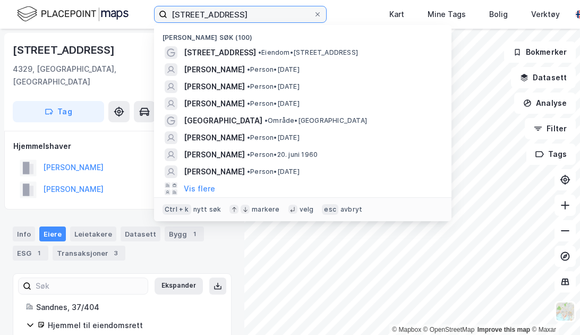
click at [207, 12] on input "[STREET_ADDRESS]" at bounding box center [240, 14] width 146 height 16
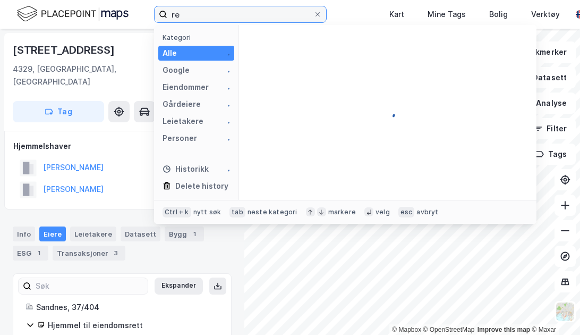
type input "r"
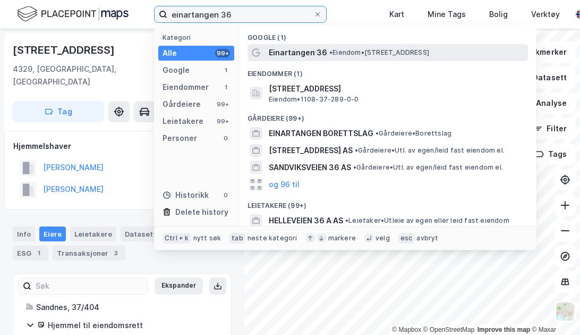
type input "einartangen 36"
click at [311, 46] on span "Einartangen 36" at bounding box center [298, 52] width 58 height 13
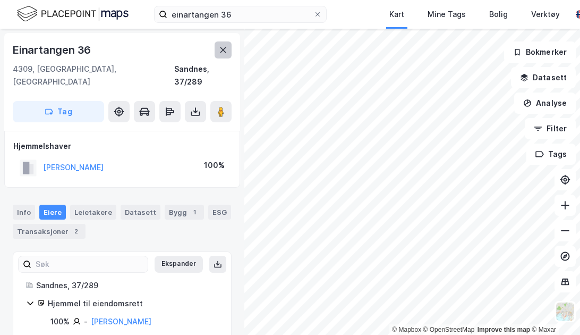
click at [225, 49] on icon at bounding box center [223, 50] width 8 height 8
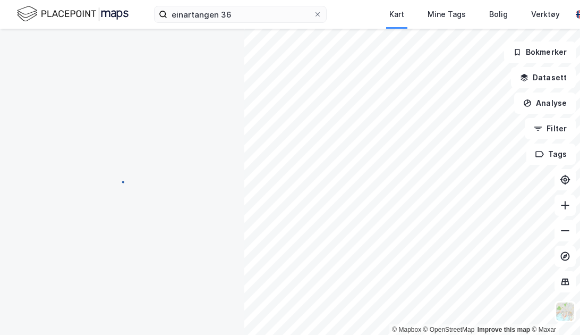
scroll to position [14, 0]
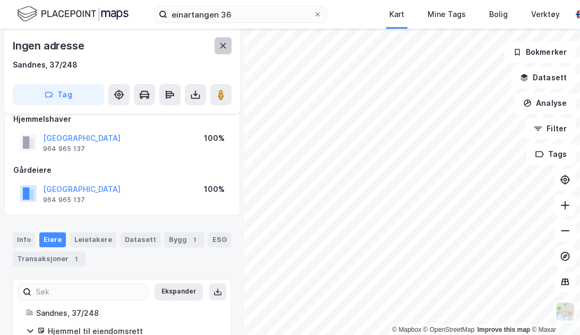
click at [221, 45] on icon at bounding box center [223, 45] width 8 height 8
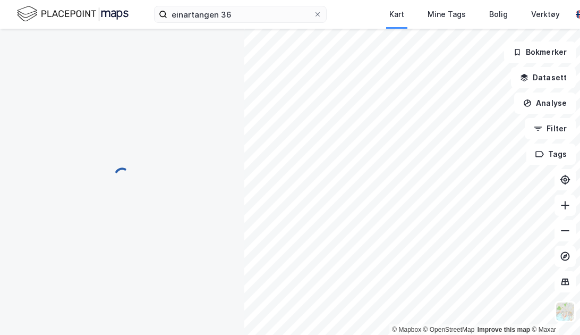
scroll to position [6, 0]
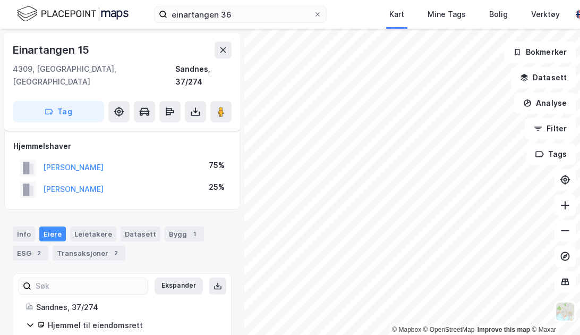
scroll to position [6, 0]
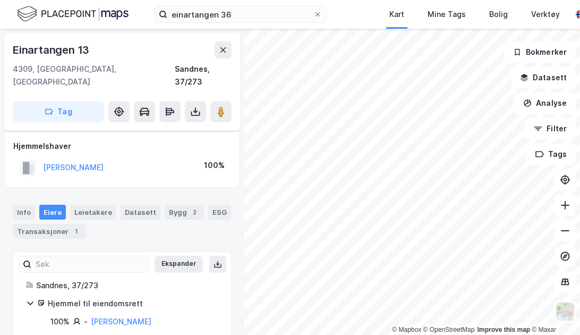
scroll to position [6, 0]
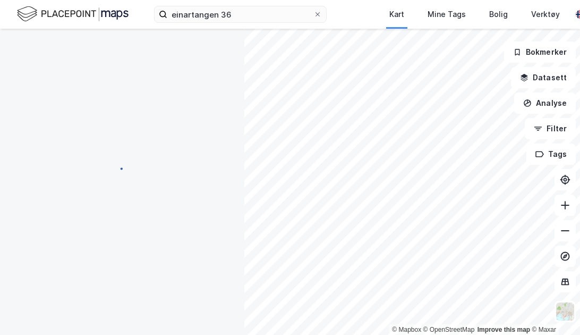
scroll to position [6, 0]
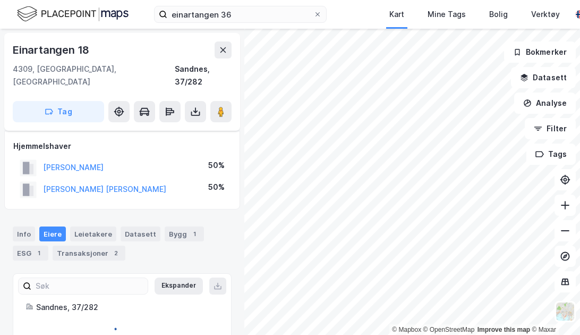
scroll to position [6, 0]
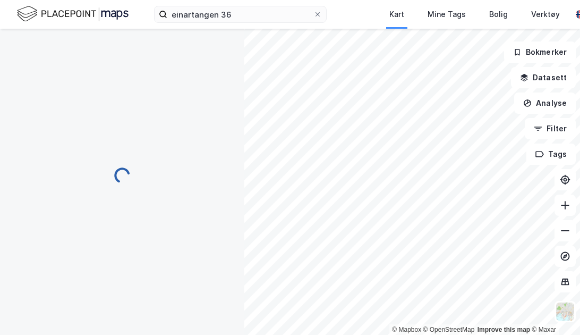
scroll to position [6, 0]
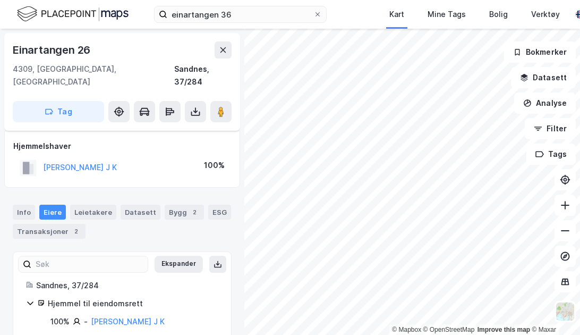
scroll to position [6, 0]
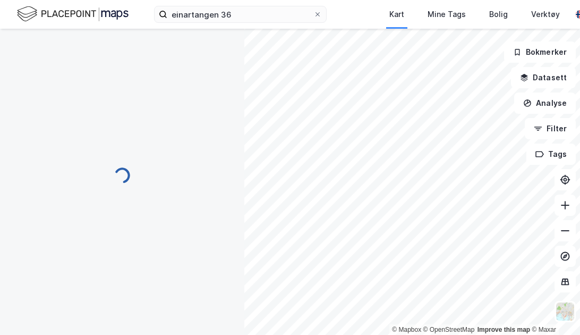
scroll to position [6, 0]
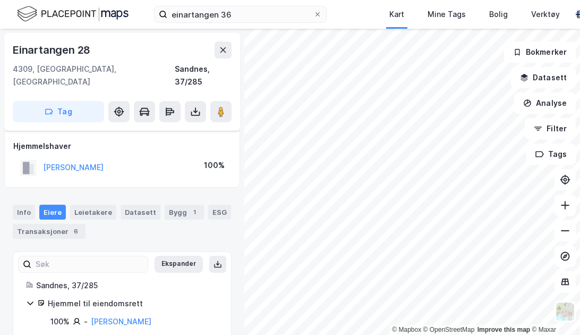
scroll to position [6, 0]
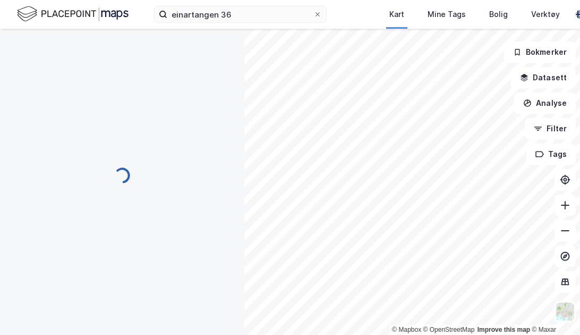
scroll to position [6, 0]
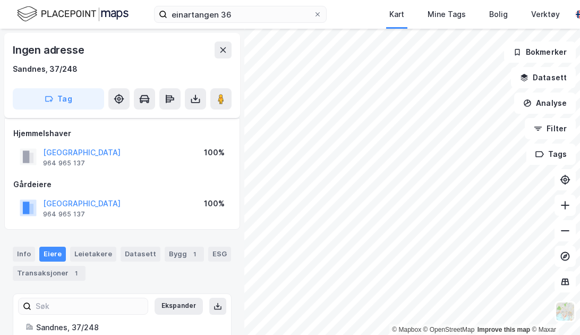
scroll to position [6, 0]
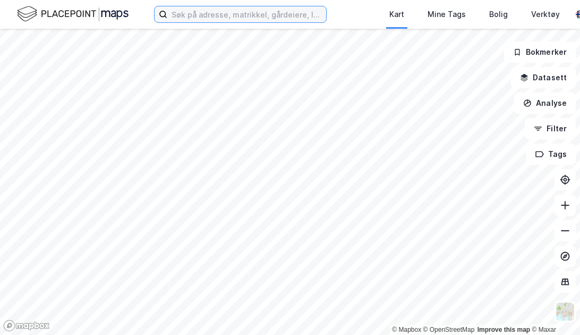
click at [232, 12] on input at bounding box center [246, 14] width 159 height 16
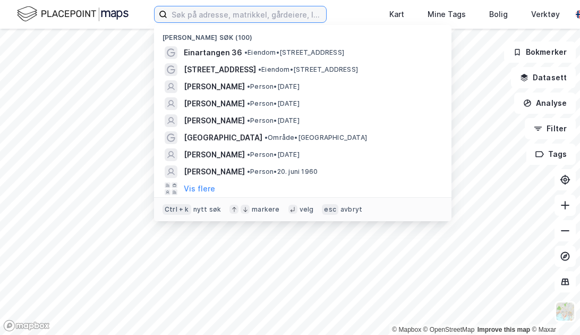
paste input "[STREET_ADDRESS]"
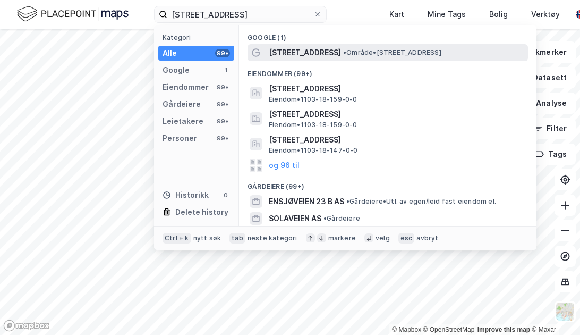
click at [315, 57] on span "[STREET_ADDRESS]" at bounding box center [305, 52] width 72 height 13
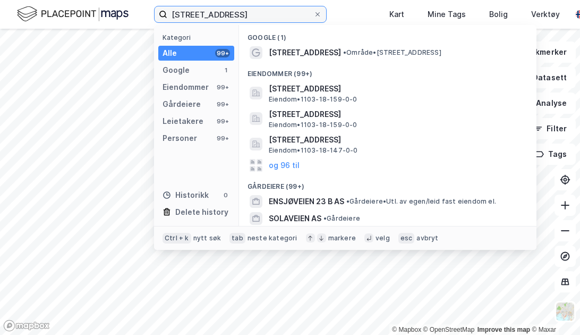
click at [226, 15] on input "[STREET_ADDRESS]" at bounding box center [240, 14] width 146 height 16
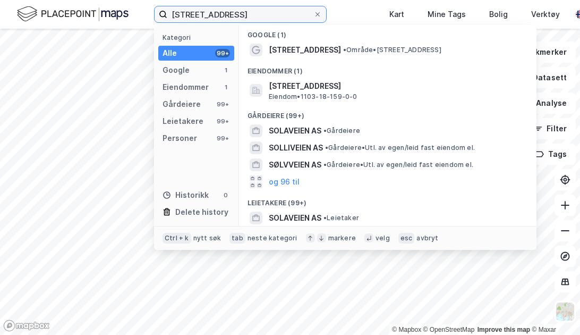
scroll to position [7, 0]
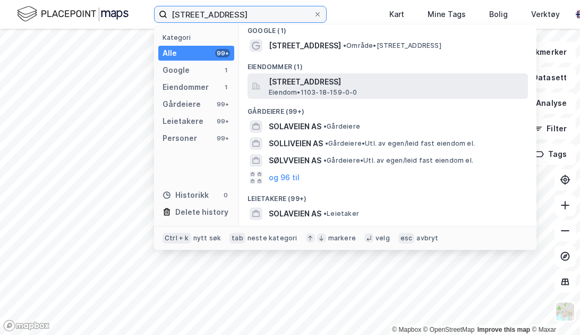
type input "[STREET_ADDRESS]"
click at [337, 90] on span "Eiendom • 1103-18-159-0-0" at bounding box center [313, 92] width 89 height 8
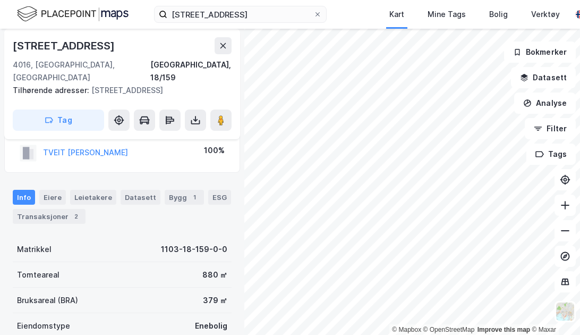
scroll to position [22, 0]
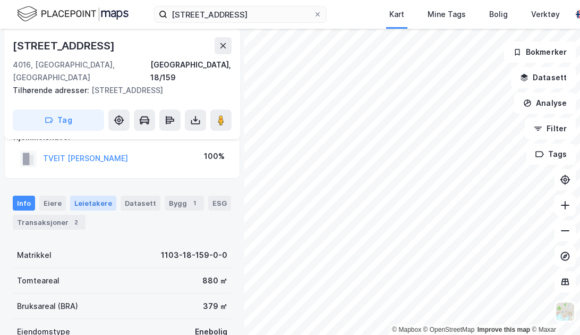
click at [95, 195] on div "Leietakere" at bounding box center [93, 202] width 46 height 15
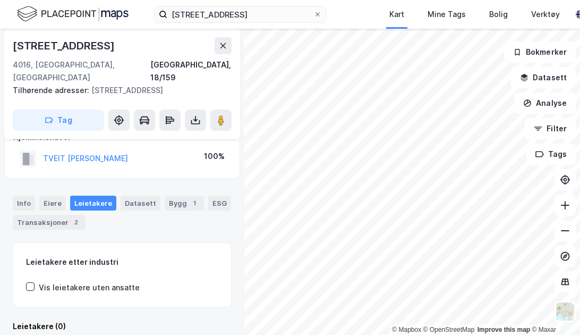
scroll to position [46, 0]
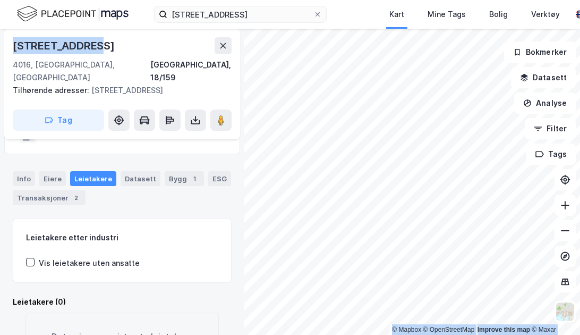
drag, startPoint x: 105, startPoint y: 49, endPoint x: -14, endPoint y: 44, distance: 119.1
click at [0, 44] on html "[STREET_ADDRESS] Kart Mine Tags Bolig Verktøy [PERSON_NAME] © Mapbox © OpenStre…" at bounding box center [290, 167] width 580 height 335
copy div "© Mapbox © OpenStreetMap Improve this map © [PERSON_NAME][STREET_ADDRESS]"
